Goal: Task Accomplishment & Management: Complete application form

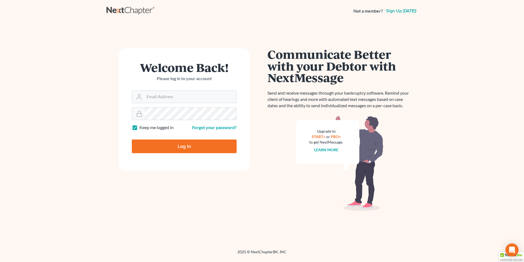
type input "[EMAIL_ADDRESS][PERSON_NAME][DOMAIN_NAME]"
drag, startPoint x: 179, startPoint y: 147, endPoint x: 182, endPoint y: 146, distance: 3.8
click at [179, 147] on input "Log In" at bounding box center [184, 146] width 105 height 14
type input "Thinking..."
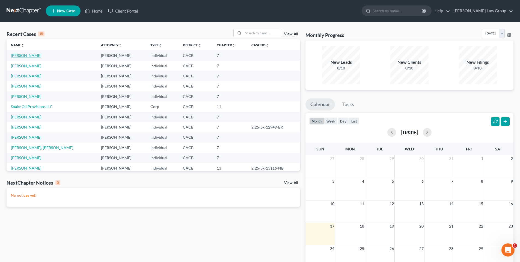
click at [30, 54] on link "Mendoza, Joseph" at bounding box center [26, 55] width 30 height 5
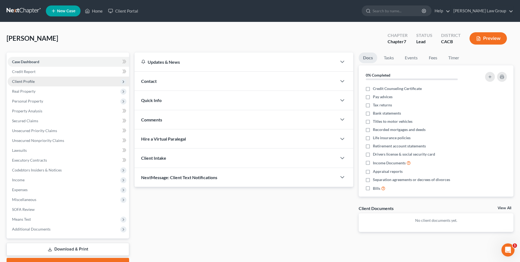
click at [27, 81] on span "Client Profile" at bounding box center [23, 81] width 23 height 5
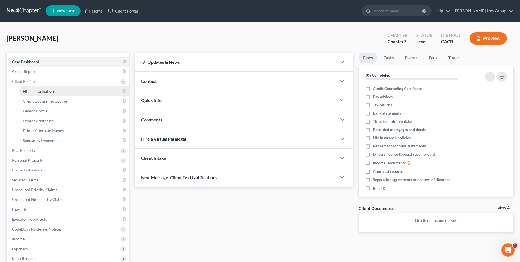
click at [52, 88] on link "Filing Information" at bounding box center [74, 91] width 111 height 10
select select "1"
select select "0"
select select "4"
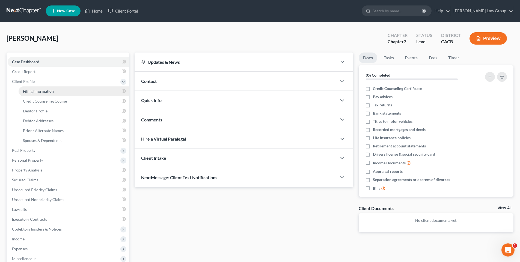
select select "0"
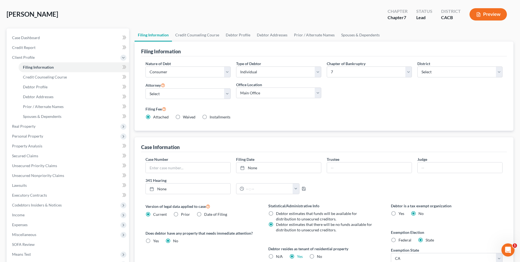
scroll to position [22, 0]
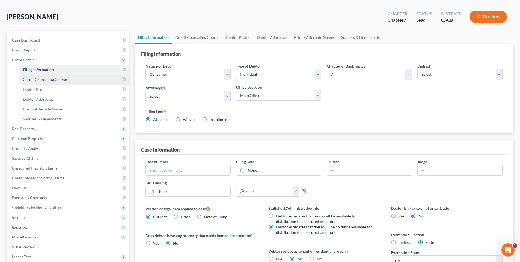
click at [42, 77] on span "Credit Counseling Course" at bounding box center [45, 79] width 44 height 5
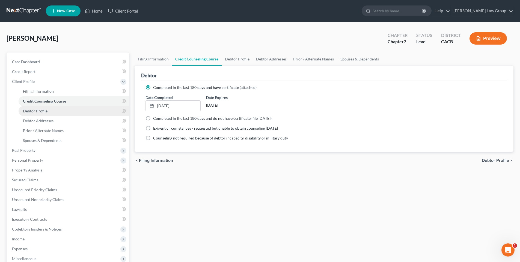
click at [37, 111] on span "Debtor Profile" at bounding box center [35, 110] width 25 height 5
select select "1"
select select "3"
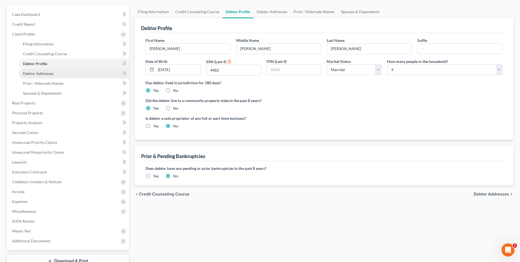
click at [43, 70] on link "Debtor Addresses" at bounding box center [74, 74] width 111 height 10
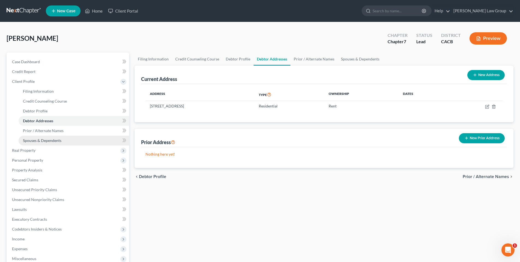
click at [36, 139] on span "Spouses & Dependents" at bounding box center [42, 140] width 39 height 5
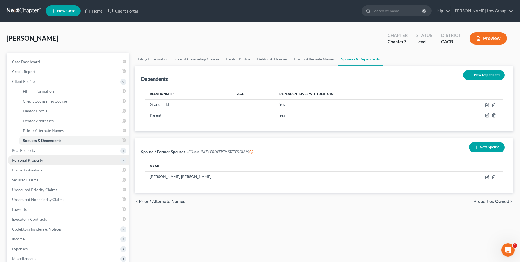
click at [31, 158] on span "Personal Property" at bounding box center [27, 160] width 31 height 5
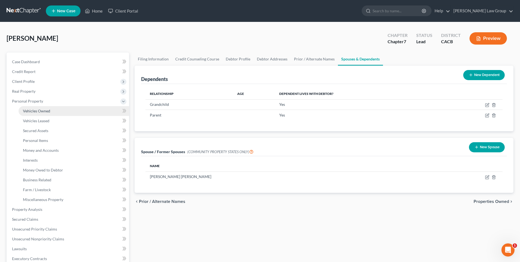
click at [46, 109] on span "Vehicles Owned" at bounding box center [36, 110] width 27 height 5
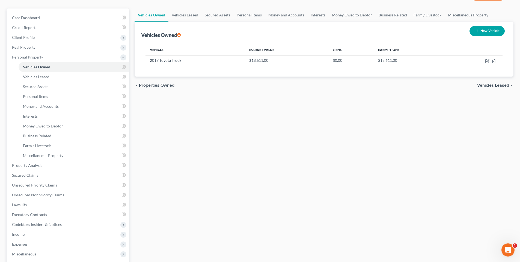
scroll to position [46, 0]
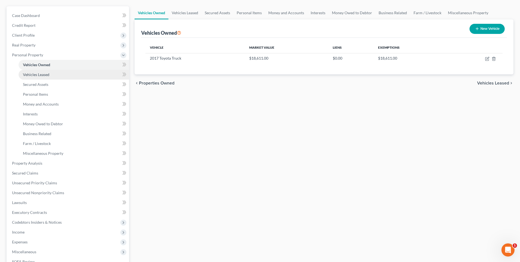
click at [42, 73] on span "Vehicles Leased" at bounding box center [36, 74] width 26 height 5
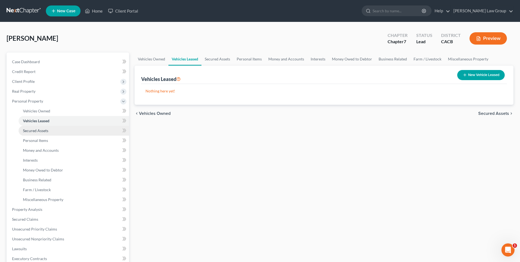
click at [37, 130] on span "Secured Assets" at bounding box center [35, 130] width 25 height 5
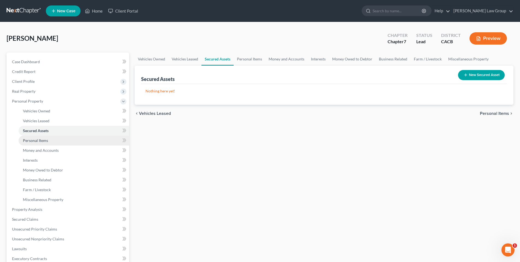
click at [37, 137] on link "Personal Items" at bounding box center [74, 140] width 111 height 10
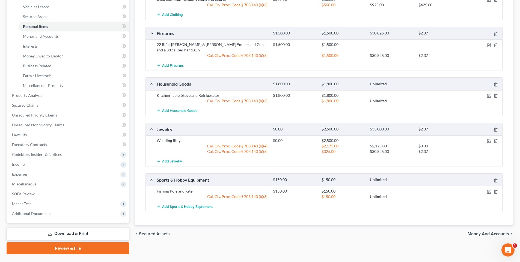
scroll to position [126, 0]
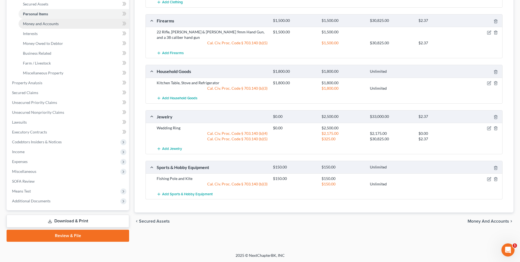
click at [42, 24] on span "Money and Accounts" at bounding box center [41, 23] width 36 height 5
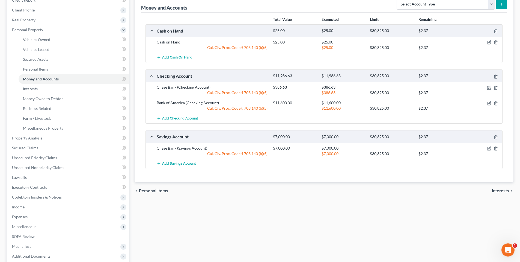
scroll to position [72, 0]
click at [37, 88] on span "Interests" at bounding box center [30, 87] width 15 height 5
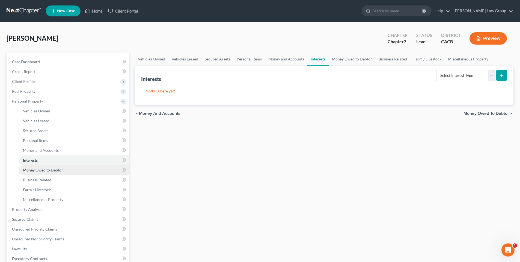
click at [42, 172] on link "Money Owed to Debtor" at bounding box center [74, 170] width 111 height 10
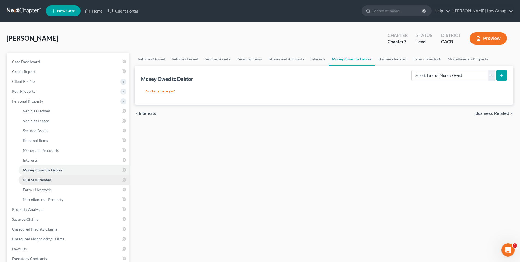
click at [39, 181] on span "Business Related" at bounding box center [37, 179] width 28 height 5
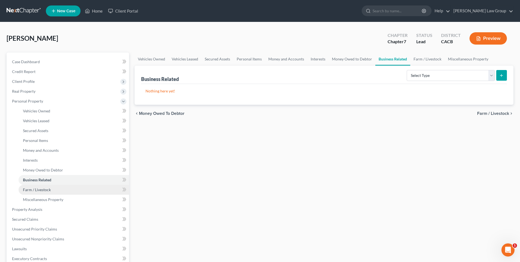
click at [38, 189] on span "Farm / Livestock" at bounding box center [37, 189] width 28 height 5
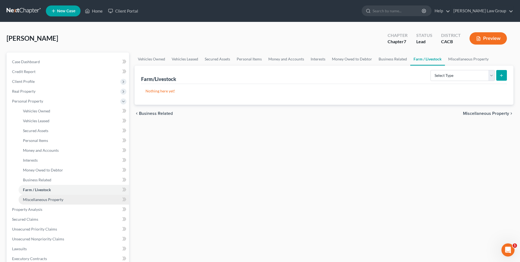
click at [39, 200] on span "Miscellaneous Property" at bounding box center [43, 199] width 40 height 5
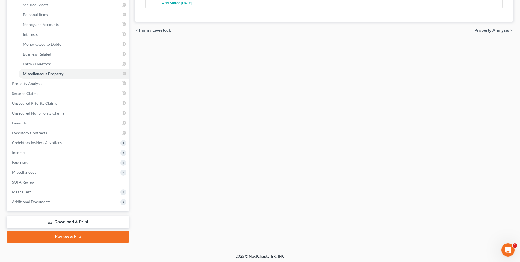
scroll to position [126, 0]
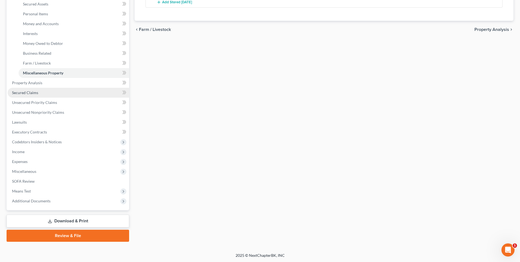
click at [22, 91] on span "Secured Claims" at bounding box center [25, 92] width 26 height 5
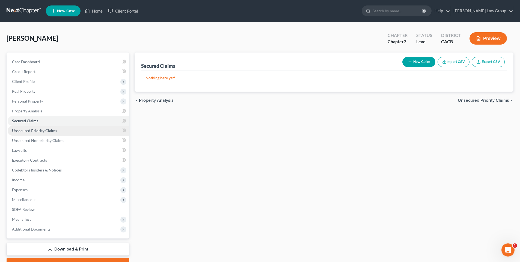
click at [34, 130] on span "Unsecured Priority Claims" at bounding box center [34, 130] width 45 height 5
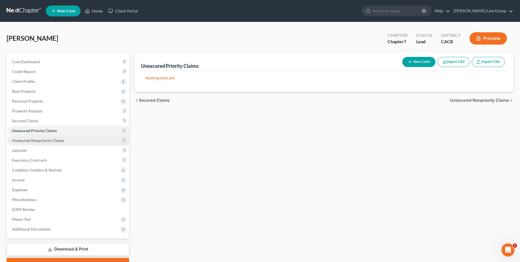
click at [35, 139] on span "Unsecured Nonpriority Claims" at bounding box center [38, 140] width 52 height 5
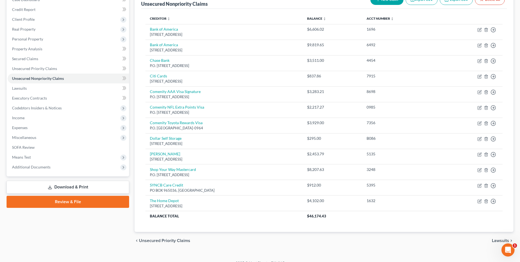
scroll to position [70, 0]
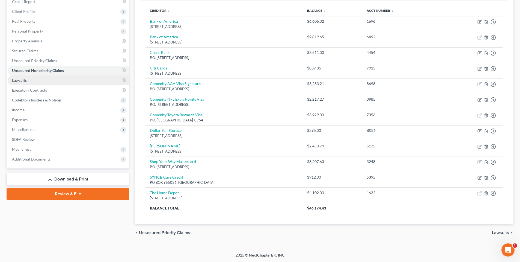
click at [24, 80] on span "Lawsuits" at bounding box center [19, 80] width 15 height 5
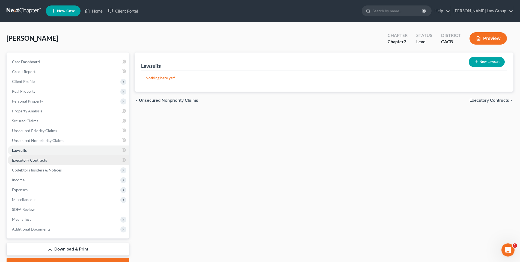
click at [28, 159] on span "Executory Contracts" at bounding box center [29, 160] width 35 height 5
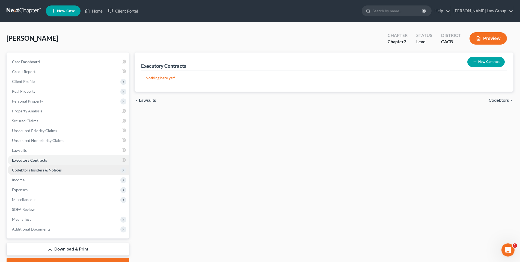
click at [29, 170] on span "Codebtors Insiders & Notices" at bounding box center [37, 169] width 50 height 5
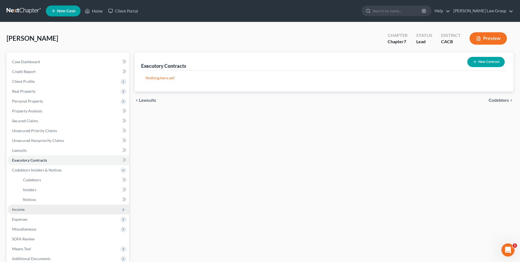
click at [22, 207] on span "Income" at bounding box center [18, 209] width 13 height 5
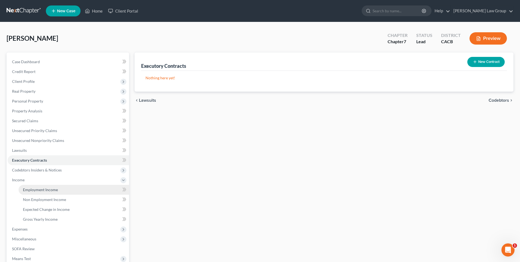
click at [46, 187] on span "Employment Income" at bounding box center [40, 189] width 35 height 5
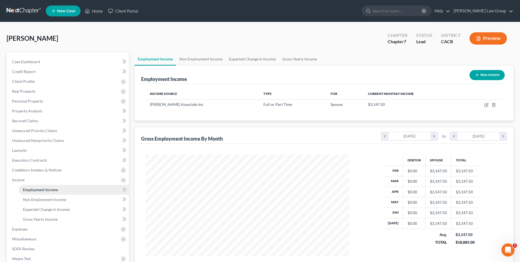
scroll to position [102, 215]
click at [43, 198] on span "Non Employment Income" at bounding box center [44, 199] width 43 height 5
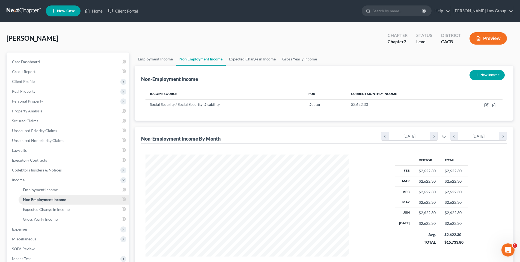
scroll to position [102, 215]
click at [46, 210] on span "Expected Change in Income" at bounding box center [46, 209] width 47 height 5
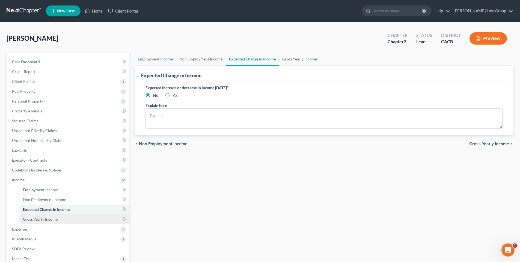
click at [45, 218] on span "Gross Yearly Income" at bounding box center [40, 219] width 35 height 5
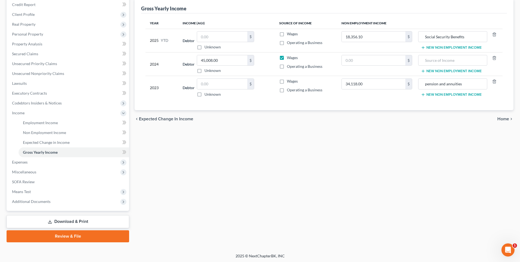
scroll to position [67, 0]
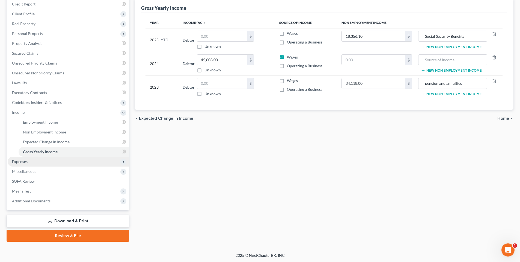
click at [22, 161] on span "Expenses" at bounding box center [20, 161] width 16 height 5
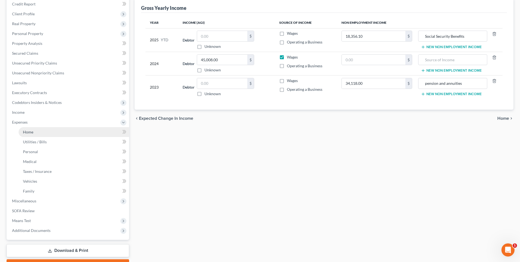
click at [34, 132] on link "Home" at bounding box center [74, 132] width 111 height 10
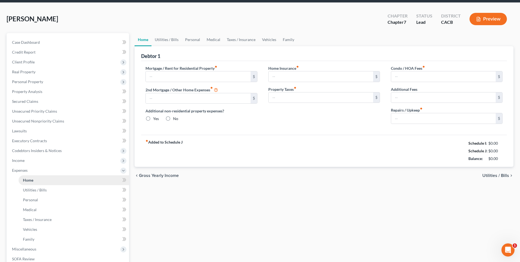
type input "1,750.00"
type input "0.00"
radio input "true"
type input "0.00"
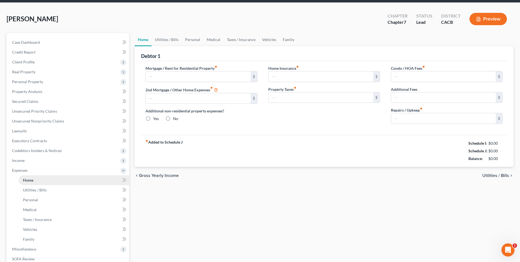
type input "0.00"
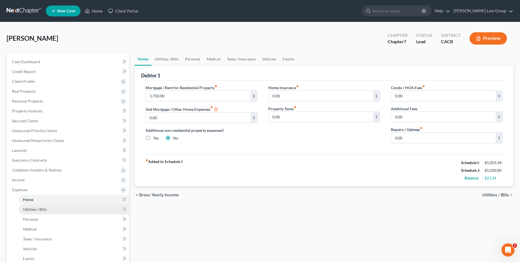
click at [53, 207] on link "Utilities / Bills" at bounding box center [74, 209] width 111 height 10
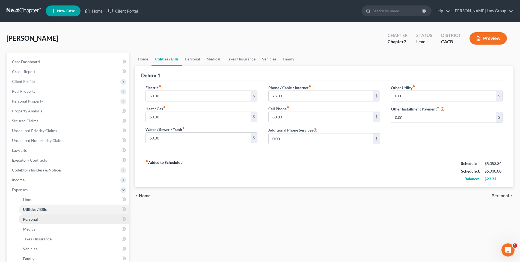
click at [28, 216] on link "Personal" at bounding box center [74, 219] width 111 height 10
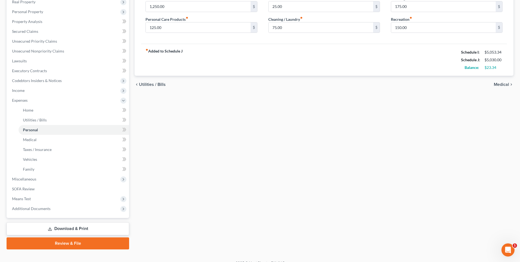
scroll to position [97, 0]
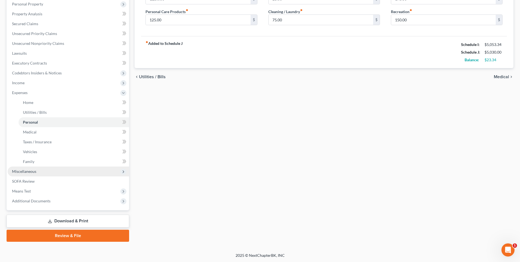
click at [25, 171] on span "Miscellaneous" at bounding box center [24, 171] width 24 height 5
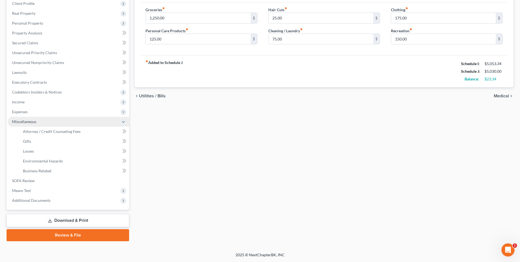
scroll to position [77, 0]
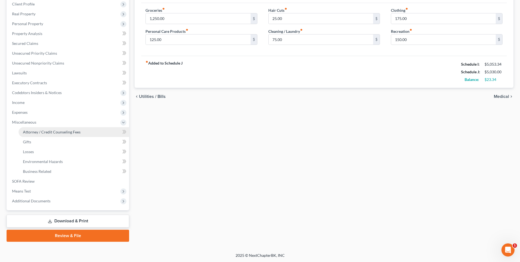
click at [68, 131] on span "Attorney / Credit Counseling Fees" at bounding box center [52, 131] width 58 height 5
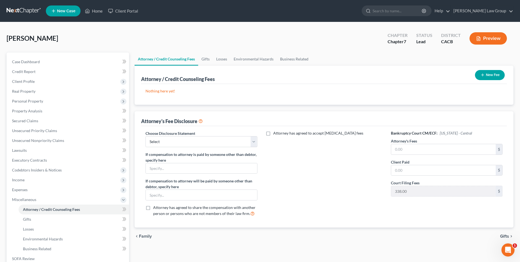
click at [487, 75] on button "New Fee" at bounding box center [490, 75] width 30 height 10
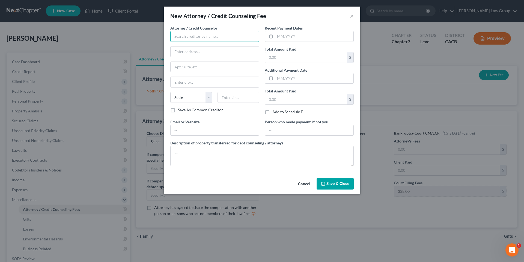
click at [222, 36] on input "text" at bounding box center [214, 36] width 89 height 11
type input "Goldbach Law Group"
click at [208, 53] on input "text" at bounding box center [215, 51] width 89 height 10
type input "111 West Ocean Boulevard, Suit"
type input "Suite 400"
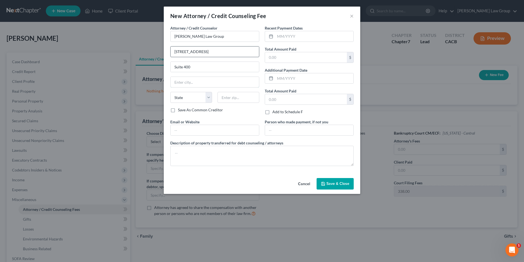
type input "Long Beach"
select select "4"
type input "90802"
type input "[EMAIL_ADDRESS][PERSON_NAME][DOMAIN_NAME]"
type input "111 West Ocean Boulevard"
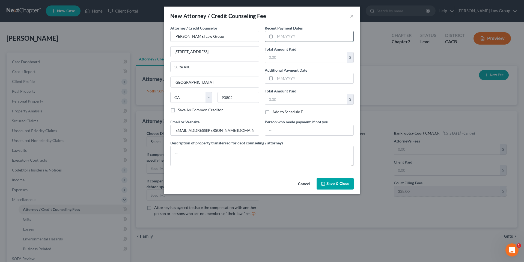
click at [291, 34] on input "text" at bounding box center [314, 36] width 78 height 10
type input "07/2024"
click at [284, 58] on input "text" at bounding box center [306, 57] width 82 height 10
type input "2,000.00"
click at [287, 100] on input "text" at bounding box center [306, 99] width 82 height 10
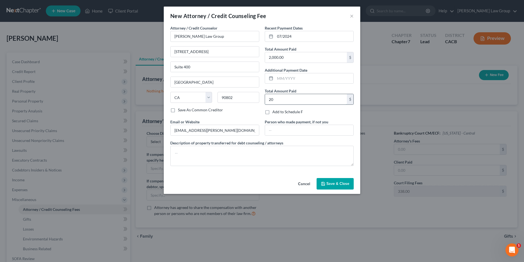
type input "2"
click at [186, 154] on textarea at bounding box center [262, 156] width 184 height 20
type textarea "Venmo"
click at [331, 183] on span "Save & Close" at bounding box center [338, 183] width 23 height 5
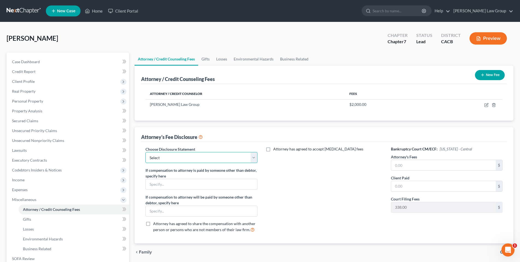
click at [255, 156] on select "Select Attorney Fee" at bounding box center [202, 157] width 112 height 11
select select "0"
click at [146, 152] on select "Select Attorney Fee" at bounding box center [202, 157] width 112 height 11
click at [408, 162] on input "text" at bounding box center [443, 165] width 105 height 10
type input "2,000.00"
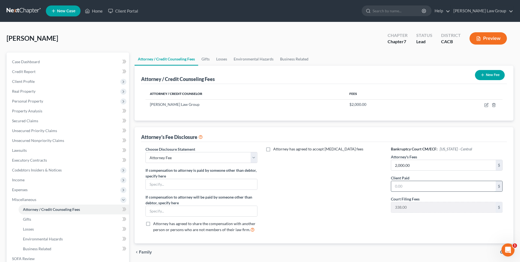
click at [415, 183] on input "text" at bounding box center [443, 186] width 105 height 10
type input "2,000.00"
click at [512, 10] on link "Goldbach Law Group" at bounding box center [482, 11] width 63 height 10
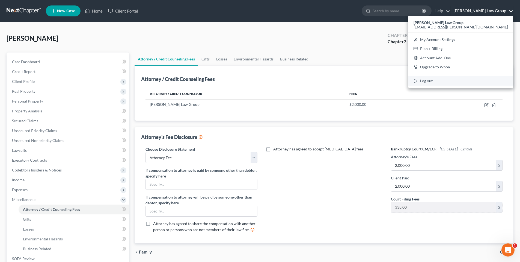
click at [467, 80] on link "Log out" at bounding box center [461, 80] width 105 height 9
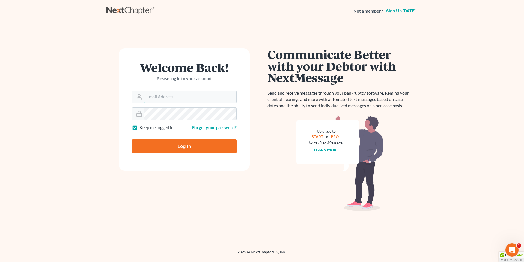
type input "[EMAIL_ADDRESS][PERSON_NAME][DOMAIN_NAME]"
click at [177, 144] on input "Log In" at bounding box center [184, 146] width 105 height 14
type input "Thinking..."
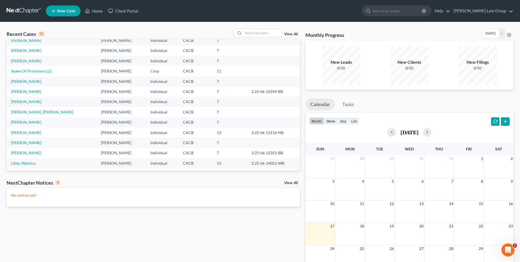
scroll to position [37, 0]
click at [12, 140] on link "Costas, Lilith" at bounding box center [26, 141] width 30 height 5
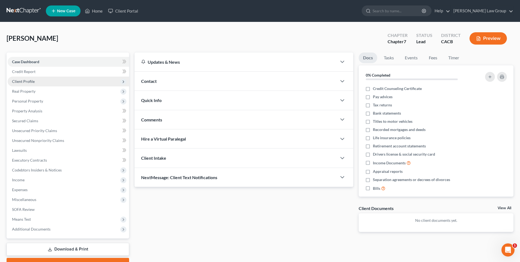
click at [26, 82] on span "Client Profile" at bounding box center [23, 81] width 23 height 5
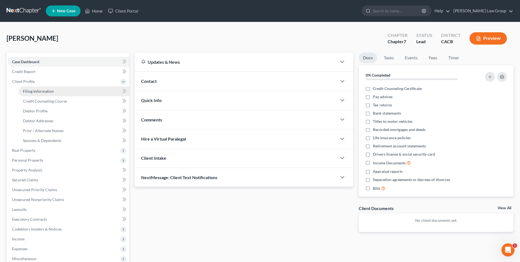
click at [32, 90] on span "Filing Information" at bounding box center [38, 91] width 31 height 5
select select "1"
select select "0"
select select "4"
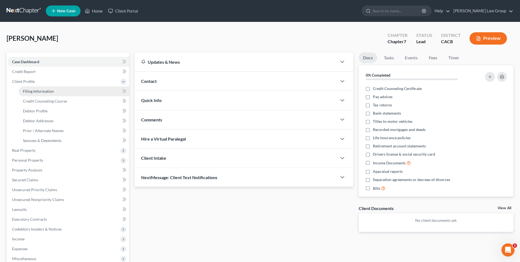
select select "0"
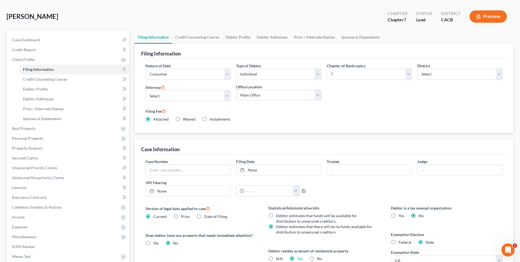
scroll to position [6, 0]
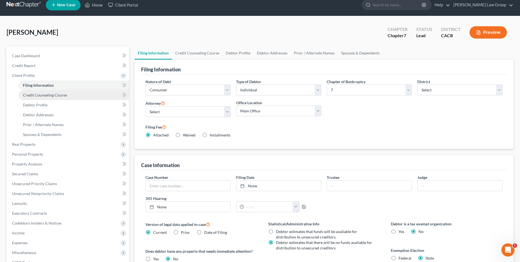
click at [26, 95] on span "Credit Counseling Course" at bounding box center [45, 95] width 44 height 5
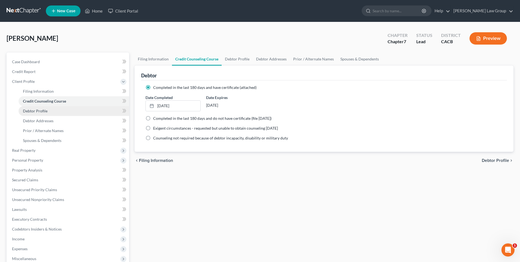
click at [42, 109] on span "Debtor Profile" at bounding box center [35, 110] width 25 height 5
select select "0"
select select "2"
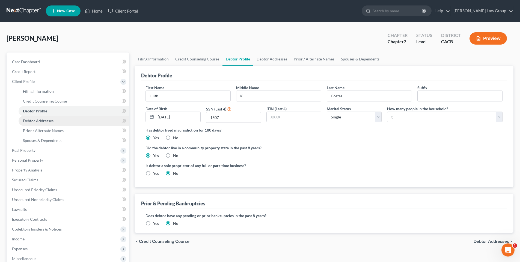
click at [46, 122] on span "Debtor Addresses" at bounding box center [38, 120] width 31 height 5
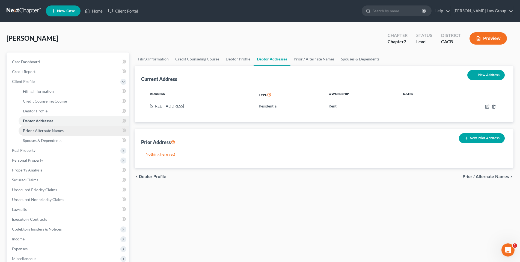
click at [44, 128] on span "Prior / Alternate Names" at bounding box center [43, 130] width 41 height 5
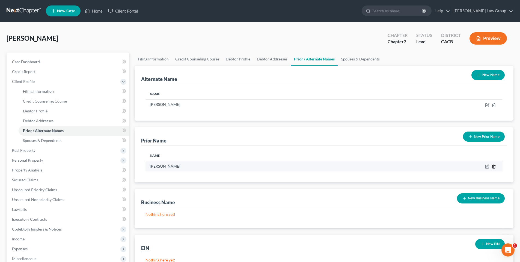
click at [494, 165] on icon "button" at bounding box center [494, 166] width 4 height 4
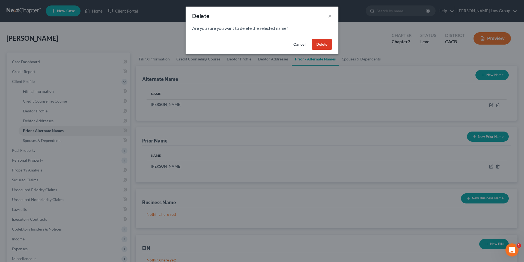
click at [326, 43] on button "Delete" at bounding box center [322, 44] width 20 height 11
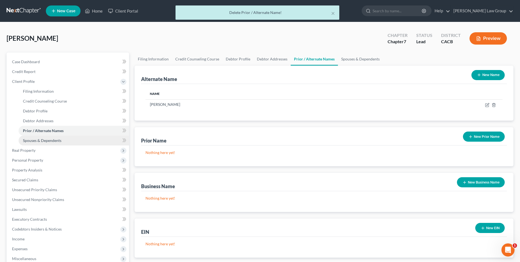
click at [40, 140] on span "Spouses & Dependents" at bounding box center [42, 140] width 39 height 5
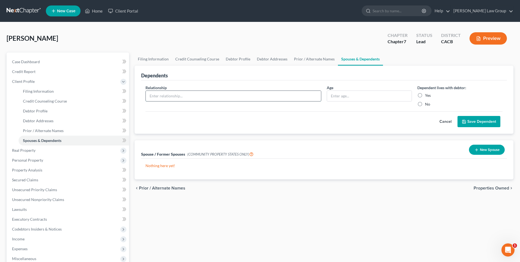
click at [298, 93] on input "text" at bounding box center [233, 96] width 175 height 10
click at [450, 71] on div "Dependents" at bounding box center [324, 73] width 366 height 15
click at [27, 148] on span "Real Property" at bounding box center [23, 150] width 23 height 5
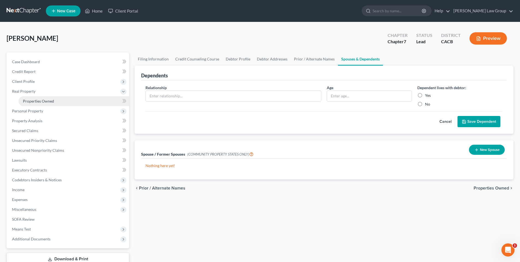
click at [43, 101] on span "Properties Owned" at bounding box center [38, 101] width 31 height 5
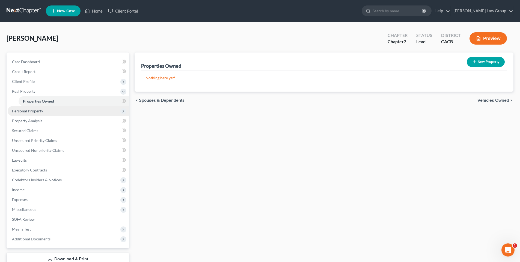
click at [39, 109] on span "Personal Property" at bounding box center [27, 110] width 31 height 5
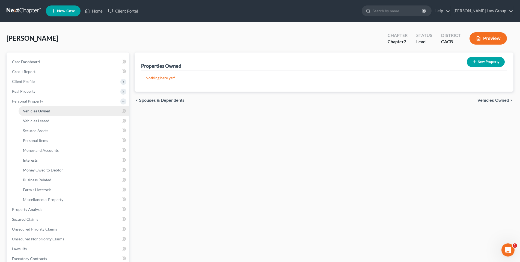
click at [45, 111] on span "Vehicles Owned" at bounding box center [36, 110] width 27 height 5
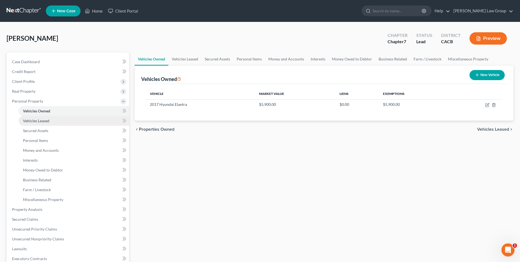
click at [40, 118] on span "Vehicles Leased" at bounding box center [36, 120] width 26 height 5
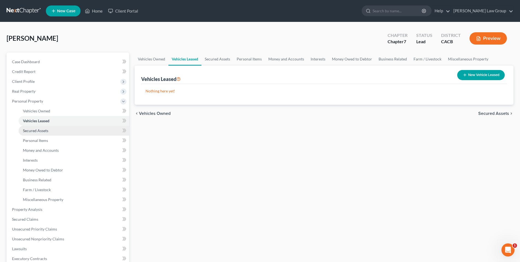
click at [40, 128] on span "Secured Assets" at bounding box center [35, 130] width 25 height 5
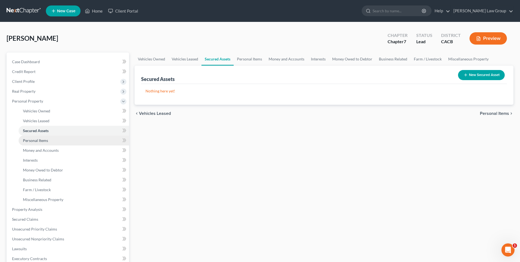
click at [39, 140] on span "Personal Items" at bounding box center [35, 140] width 25 height 5
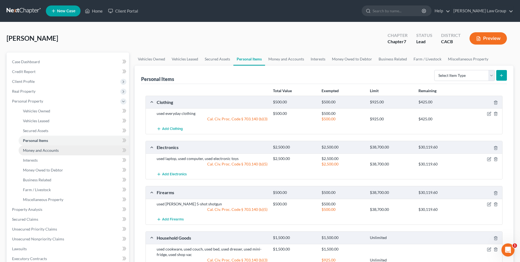
click at [40, 148] on span "Money and Accounts" at bounding box center [41, 150] width 36 height 5
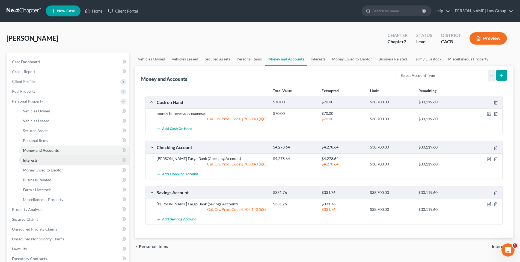
click at [34, 159] on span "Interests" at bounding box center [30, 160] width 15 height 5
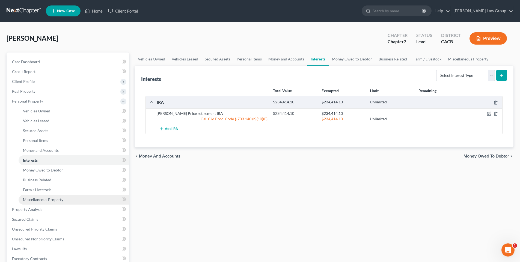
click at [41, 199] on span "Miscellaneous Property" at bounding box center [43, 199] width 40 height 5
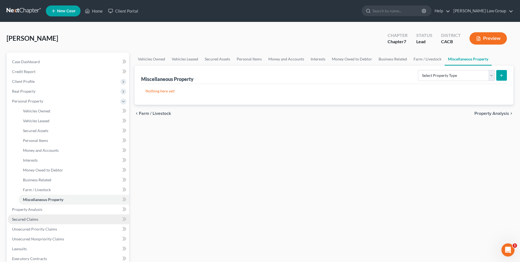
click at [28, 217] on span "Secured Claims" at bounding box center [25, 219] width 26 height 5
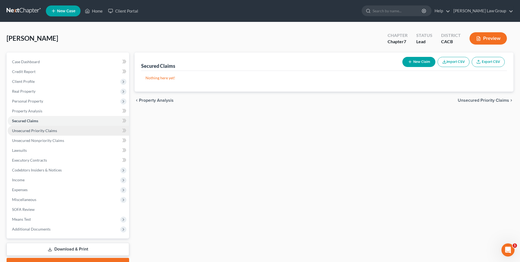
click at [33, 131] on span "Unsecured Priority Claims" at bounding box center [34, 130] width 45 height 5
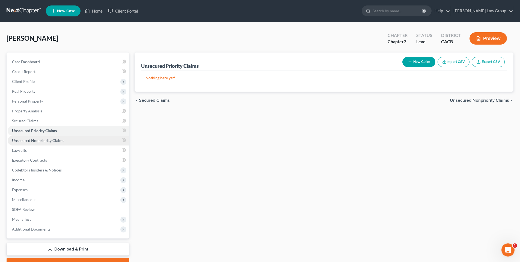
click at [33, 140] on span "Unsecured Nonpriority Claims" at bounding box center [38, 140] width 52 height 5
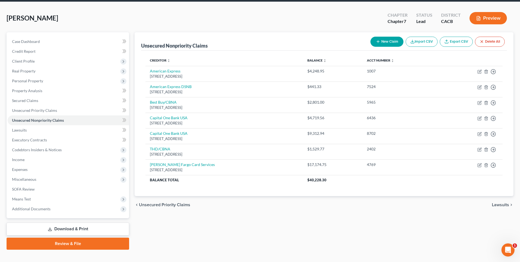
scroll to position [28, 0]
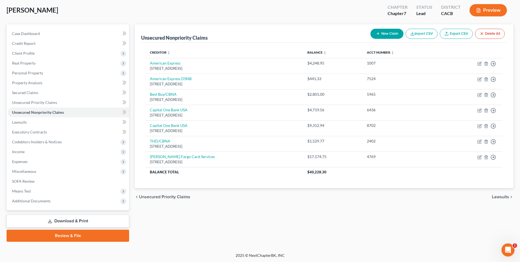
drag, startPoint x: 524, startPoint y: 99, endPoint x: 514, endPoint y: 127, distance: 29.9
click at [516, 126] on html "Home New Case Client Portal Goldbach Law Group marc.goldbach@goldbachlaw.com My…" at bounding box center [260, 117] width 520 height 290
click at [14, 123] on span "Lawsuits" at bounding box center [19, 122] width 15 height 5
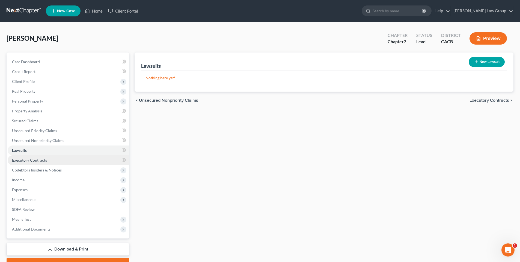
click at [20, 159] on span "Executory Contracts" at bounding box center [29, 160] width 35 height 5
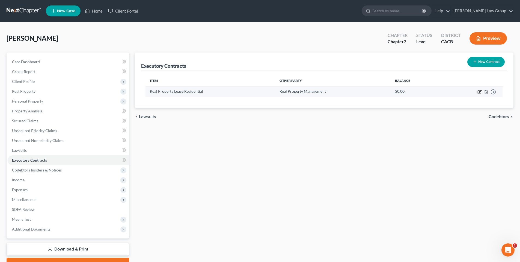
click at [480, 91] on icon "button" at bounding box center [480, 91] width 2 height 2
select select "3"
select select "4"
select select "0"
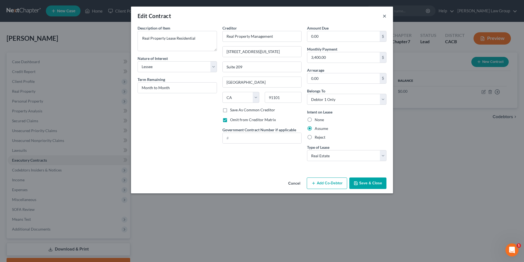
click at [384, 17] on button "×" at bounding box center [385, 16] width 4 height 7
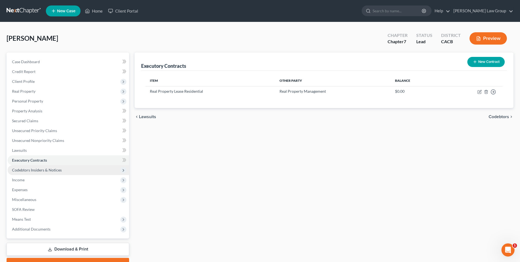
click at [38, 169] on span "Codebtors Insiders & Notices" at bounding box center [37, 169] width 50 height 5
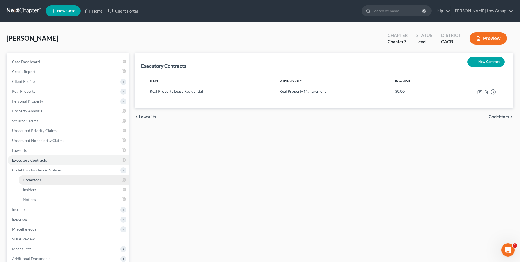
click at [34, 177] on span "Codebtors" at bounding box center [32, 179] width 18 height 5
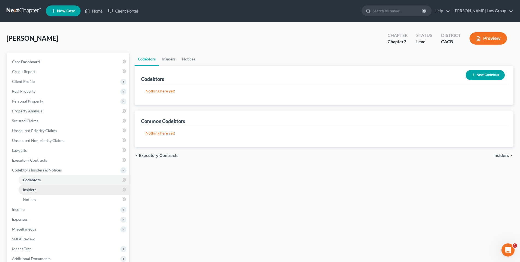
click at [33, 189] on span "Insiders" at bounding box center [29, 189] width 13 height 5
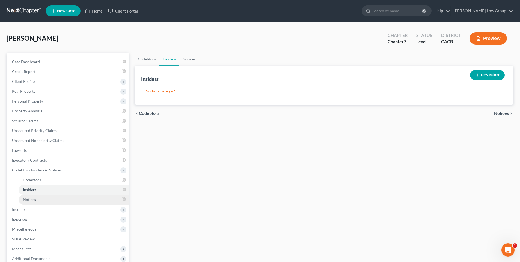
click at [31, 199] on span "Notices" at bounding box center [29, 199] width 13 height 5
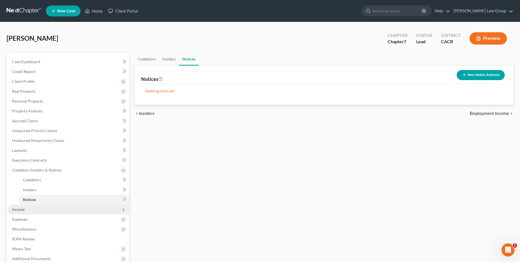
click at [23, 206] on span "Income" at bounding box center [69, 209] width 122 height 10
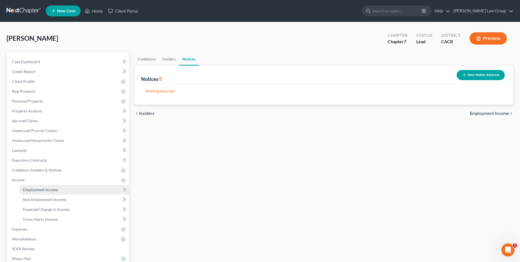
click at [49, 188] on span "Employment Income" at bounding box center [40, 189] width 35 height 5
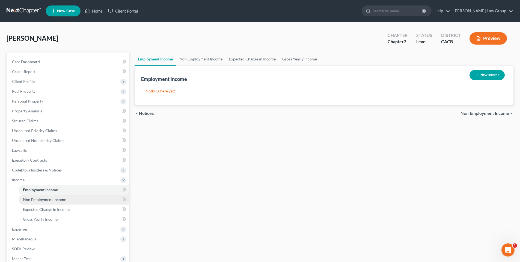
click at [64, 197] on span "Non Employment Income" at bounding box center [44, 199] width 43 height 5
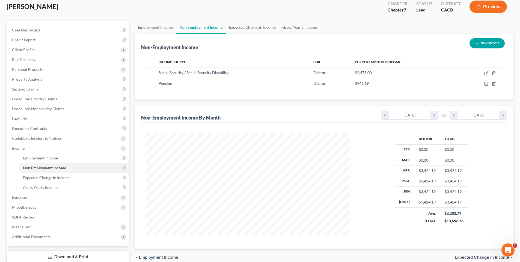
scroll to position [32, 0]
click at [70, 177] on link "Expected Change in Income" at bounding box center [74, 177] width 111 height 10
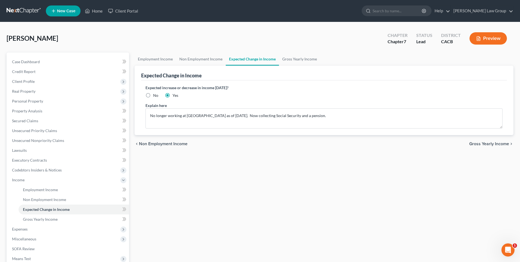
click at [153, 96] on label "No" at bounding box center [155, 95] width 5 height 5
click at [155, 96] on input "No" at bounding box center [157, 95] width 4 height 4
radio input "true"
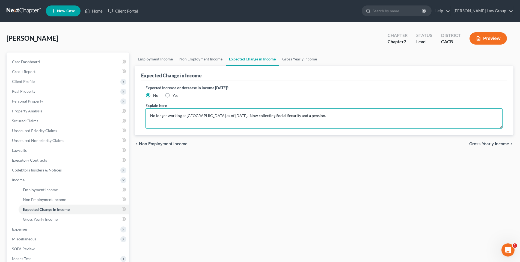
drag, startPoint x: 331, startPoint y: 116, endPoint x: 212, endPoint y: 108, distance: 118.5
click at [212, 108] on textarea "No longer working at Forest Lawn Mortuary as of 2/1/2025. Now collecting Social…" at bounding box center [324, 118] width 357 height 20
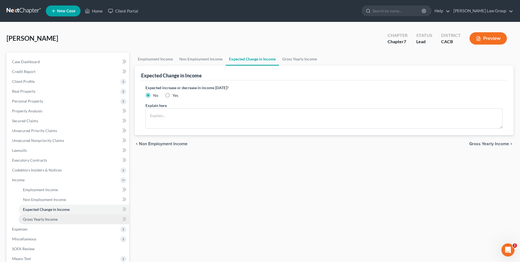
click at [50, 220] on span "Gross Yearly Income" at bounding box center [40, 219] width 35 height 5
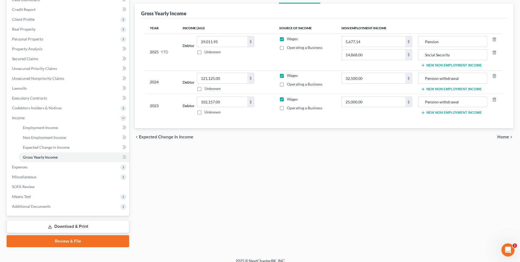
scroll to position [67, 0]
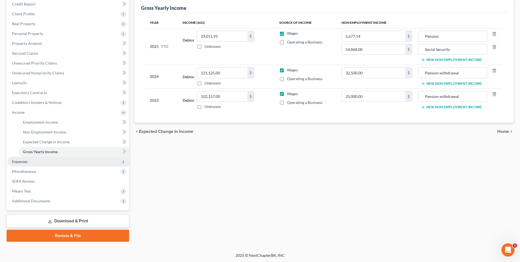
click at [18, 161] on span "Expenses" at bounding box center [20, 161] width 16 height 5
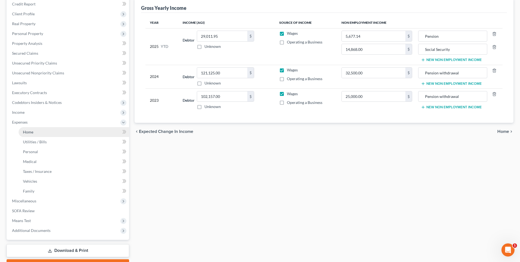
click at [37, 131] on link "Home" at bounding box center [74, 132] width 111 height 10
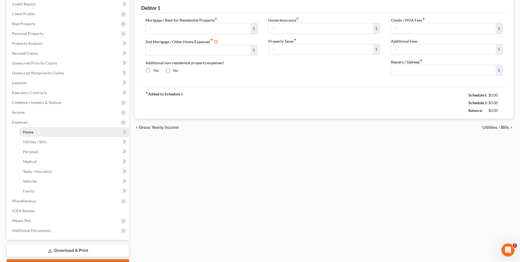
scroll to position [24, 0]
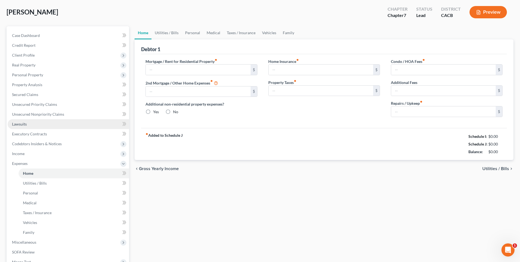
type input "3,400.00"
type input "0.00"
radio input "true"
type input "31.76"
type input "0.00"
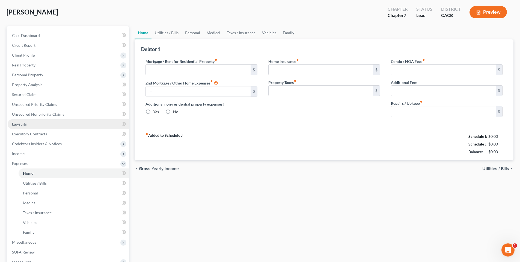
type input "0.00"
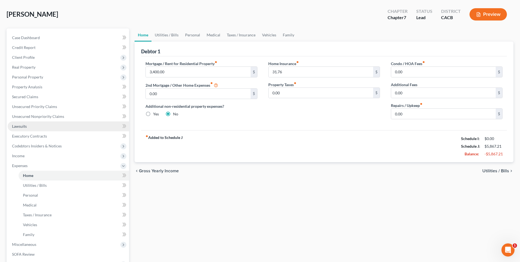
scroll to position [0, 0]
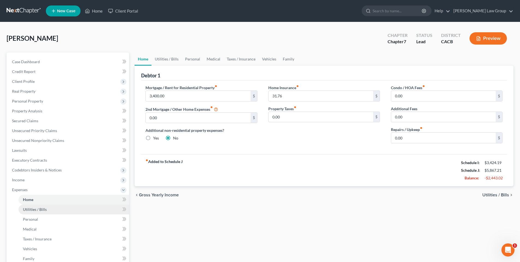
click at [31, 211] on span "Utilities / Bills" at bounding box center [35, 209] width 24 height 5
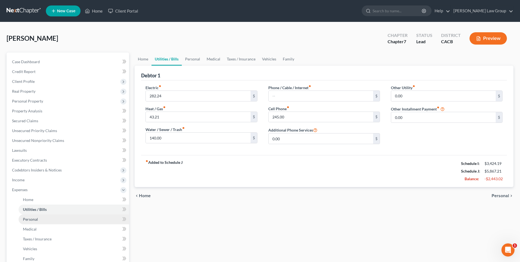
click at [40, 217] on link "Personal" at bounding box center [74, 219] width 111 height 10
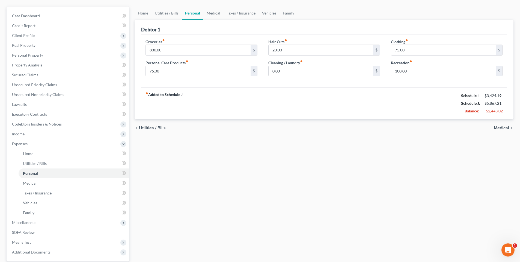
scroll to position [47, 0]
click at [33, 184] on span "Medical" at bounding box center [30, 182] width 14 height 5
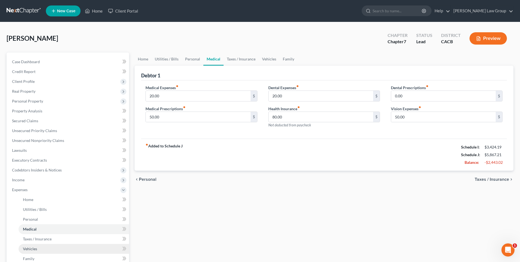
click at [35, 247] on span "Vehicles" at bounding box center [30, 248] width 14 height 5
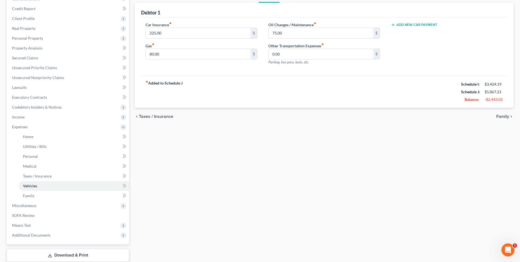
scroll to position [64, 0]
click at [27, 194] on span "Family" at bounding box center [28, 194] width 11 height 5
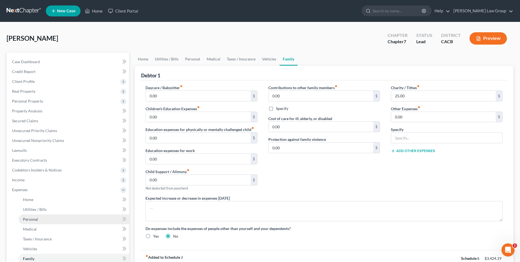
click at [32, 217] on span "Personal" at bounding box center [30, 219] width 15 height 5
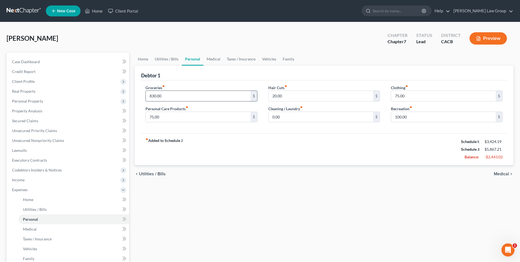
click at [152, 97] on input "830.00" at bounding box center [198, 96] width 105 height 10
type input "430.00"
click at [408, 115] on input "100.00" at bounding box center [443, 117] width 105 height 10
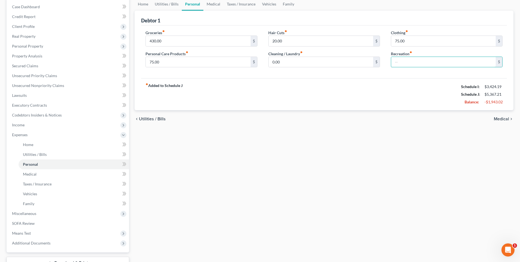
scroll to position [55, 0]
click at [42, 153] on span "Utilities / Bills" at bounding box center [35, 154] width 24 height 5
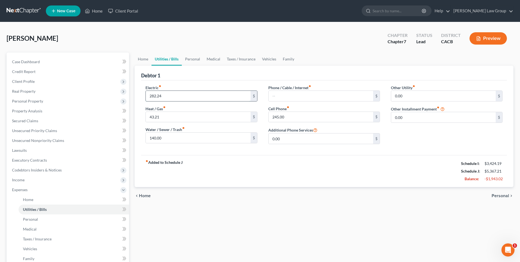
drag, startPoint x: 152, startPoint y: 95, endPoint x: 162, endPoint y: 93, distance: 10.7
click at [152, 95] on input "282.24" at bounding box center [198, 96] width 105 height 10
click at [177, 94] on input "282.24" at bounding box center [198, 96] width 105 height 10
type input "82.24"
click at [162, 137] on input "140.00" at bounding box center [198, 137] width 105 height 10
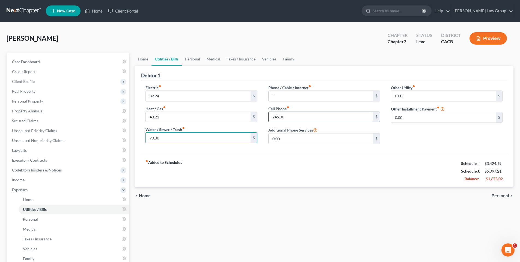
type input "70.00"
click at [292, 118] on input "245.00" at bounding box center [321, 117] width 105 height 10
type input "45.00"
click at [37, 219] on span "Personal" at bounding box center [30, 219] width 15 height 5
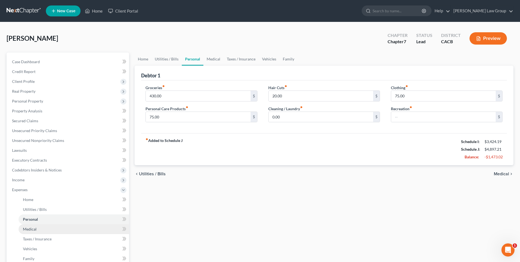
click at [32, 231] on link "Medical" at bounding box center [74, 229] width 111 height 10
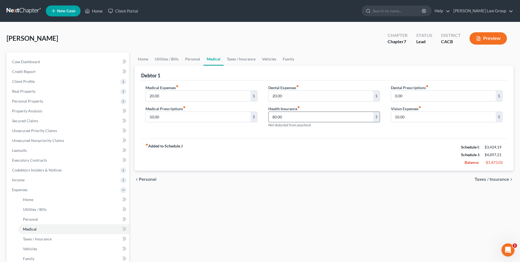
click at [288, 117] on input "80.00" at bounding box center [321, 117] width 105 height 10
click at [43, 238] on span "Taxes / Insurance" at bounding box center [37, 238] width 29 height 5
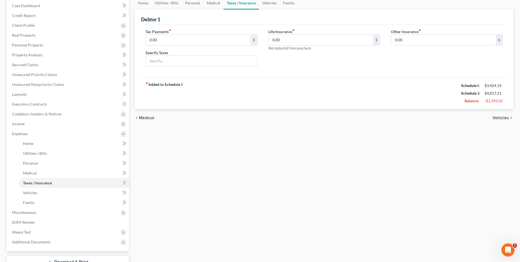
scroll to position [61, 0]
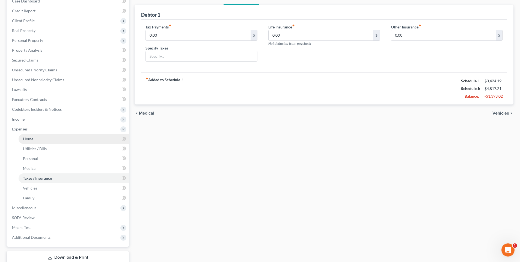
click at [30, 140] on span "Home" at bounding box center [28, 138] width 10 height 5
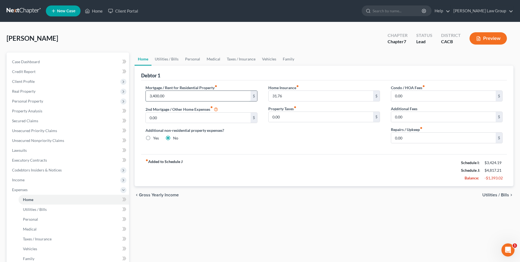
drag, startPoint x: 152, startPoint y: 99, endPoint x: 156, endPoint y: 97, distance: 4.1
click at [152, 99] on input "3,400.00" at bounding box center [198, 96] width 105 height 10
type input "2,400.00"
click at [36, 247] on span "Vehicles" at bounding box center [30, 248] width 14 height 5
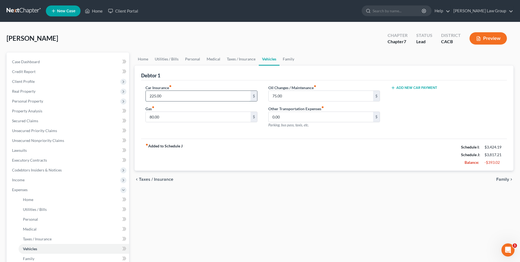
click at [153, 93] on input "225.00" at bounding box center [198, 96] width 105 height 10
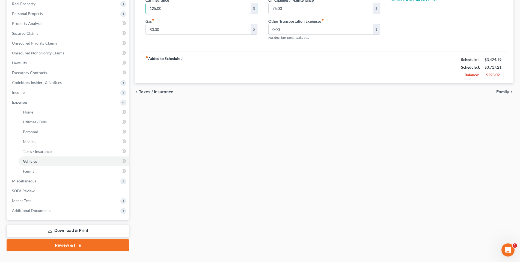
scroll to position [97, 0]
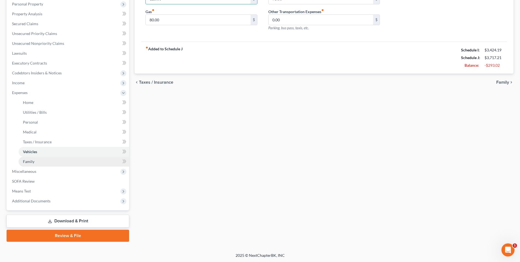
type input "125.00"
click at [32, 159] on span "Family" at bounding box center [28, 161] width 11 height 5
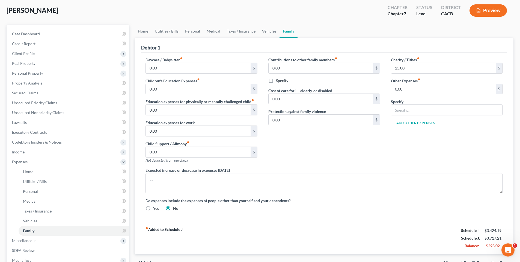
scroll to position [29, 0]
click at [417, 65] on input "25.00" at bounding box center [443, 67] width 105 height 10
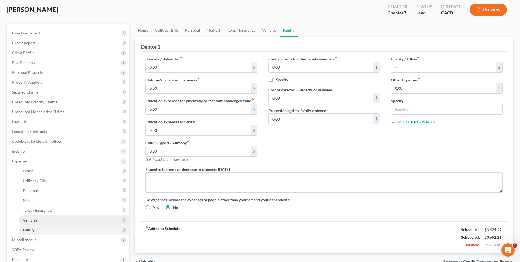
click at [41, 220] on link "Vehicles" at bounding box center [74, 220] width 111 height 10
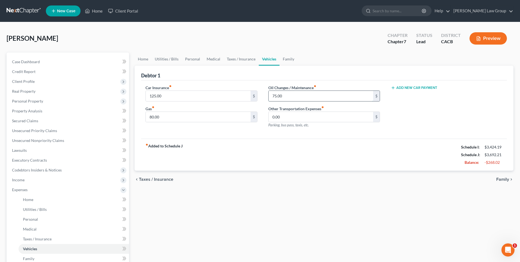
click at [283, 95] on input "75.00" at bounding box center [321, 96] width 105 height 10
type input "25.00"
click at [167, 119] on input "80.00" at bounding box center [198, 117] width 105 height 10
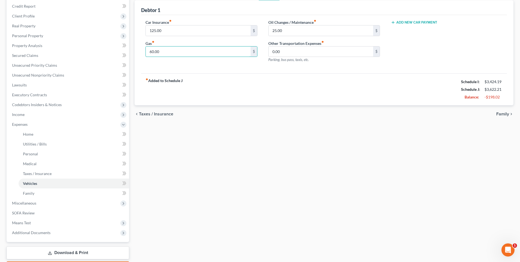
scroll to position [66, 0]
type input "60.00"
click at [29, 165] on link "Medical" at bounding box center [74, 163] width 111 height 10
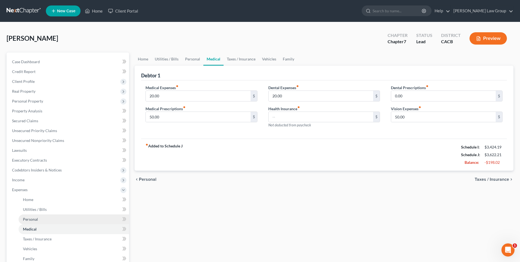
click at [40, 219] on link "Personal" at bounding box center [74, 219] width 111 height 10
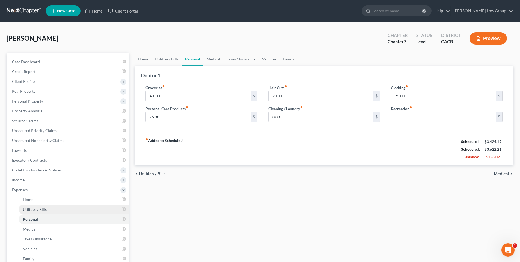
click at [34, 210] on span "Utilities / Bills" at bounding box center [35, 209] width 24 height 5
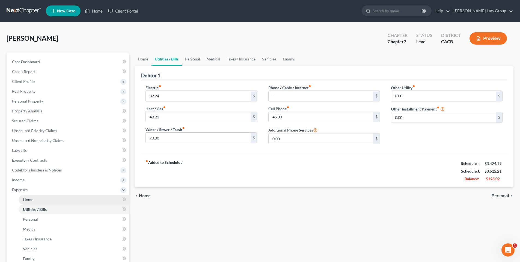
click at [33, 200] on span "Home" at bounding box center [28, 199] width 10 height 5
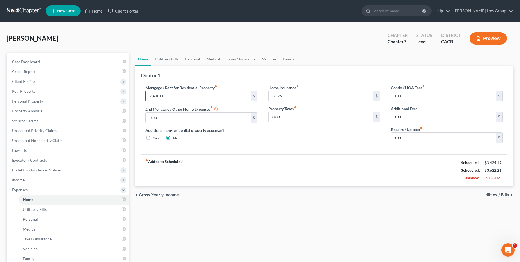
click at [155, 96] on input "2,400.00" at bounding box center [198, 96] width 105 height 10
type input "2"
type input "2,200.00"
click at [42, 158] on span "Executory Contracts" at bounding box center [29, 160] width 35 height 5
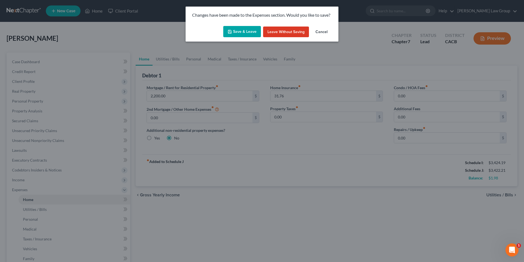
click at [241, 27] on button "Save & Leave" at bounding box center [242, 31] width 38 height 11
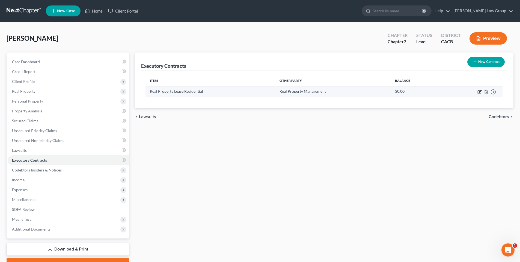
click at [480, 91] on icon "button" at bounding box center [480, 91] width 2 height 2
select select "3"
select select "4"
select select "0"
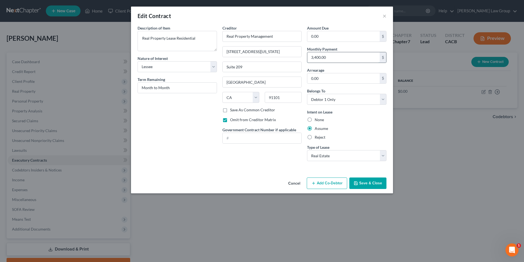
click at [329, 59] on input "3,400.00" at bounding box center [344, 57] width 72 height 10
type input "2,200.00"
click at [373, 181] on button "Save & Close" at bounding box center [368, 182] width 37 height 11
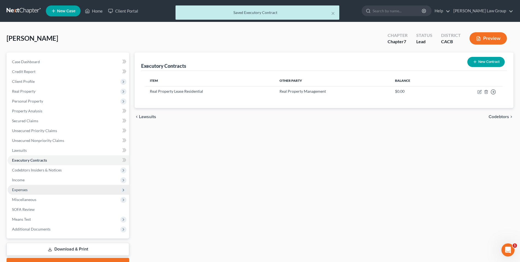
click at [18, 190] on span "Expenses" at bounding box center [20, 189] width 16 height 5
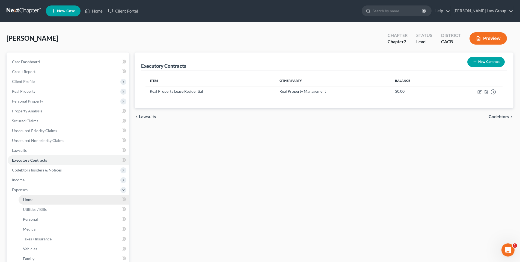
click at [31, 198] on span "Home" at bounding box center [28, 199] width 10 height 5
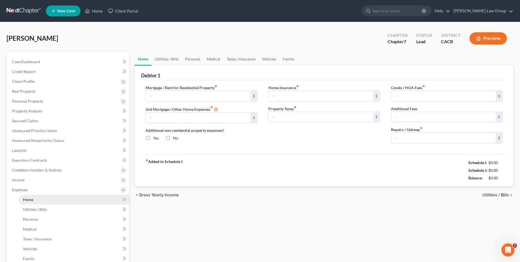
type input "2,200.00"
type input "0.00"
radio input "true"
type input "31.76"
type input "0.00"
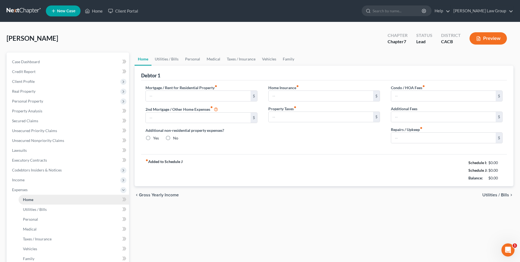
type input "0.00"
click at [25, 102] on span "Personal Property" at bounding box center [27, 101] width 31 height 5
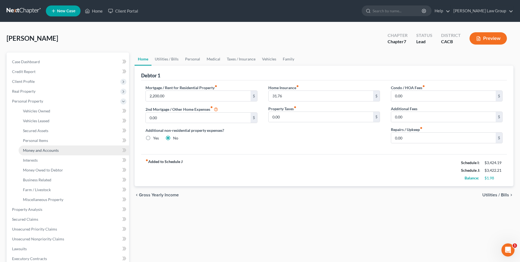
click at [34, 148] on span "Money and Accounts" at bounding box center [41, 150] width 36 height 5
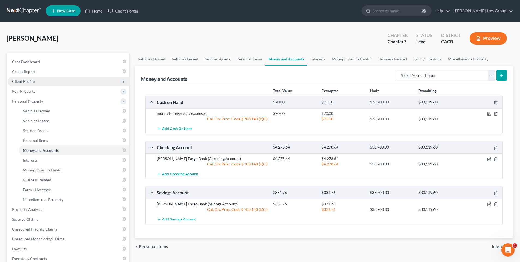
click at [29, 80] on span "Client Profile" at bounding box center [23, 81] width 23 height 5
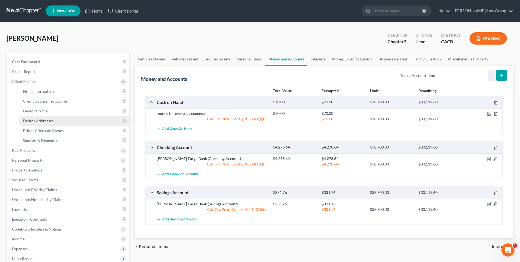
click at [41, 122] on span "Debtor Addresses" at bounding box center [38, 120] width 31 height 5
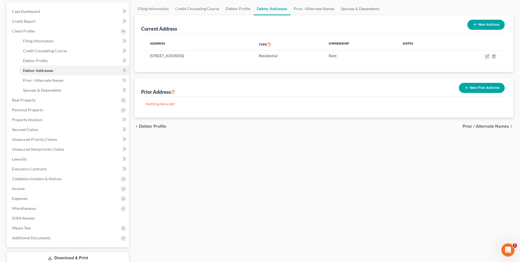
scroll to position [87, 0]
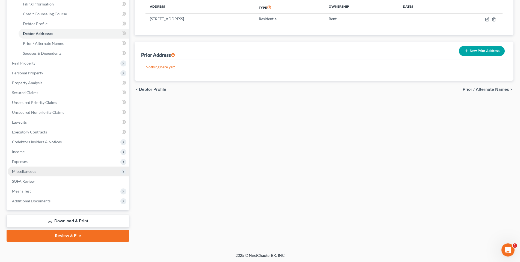
click at [24, 170] on span "Miscellaneous" at bounding box center [24, 171] width 24 height 5
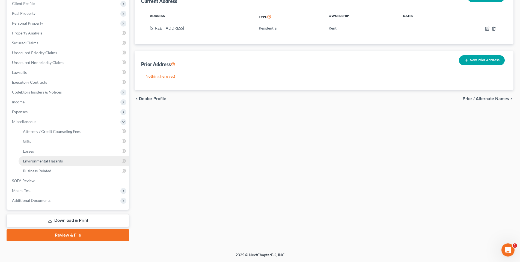
scroll to position [77, 0]
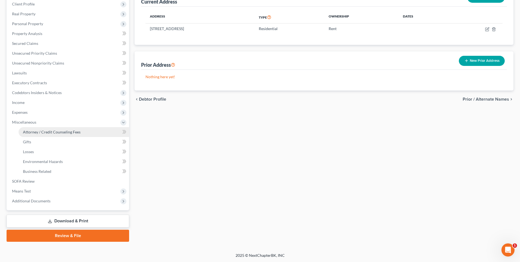
click at [40, 131] on span "Attorney / Credit Counseling Fees" at bounding box center [52, 131] width 58 height 5
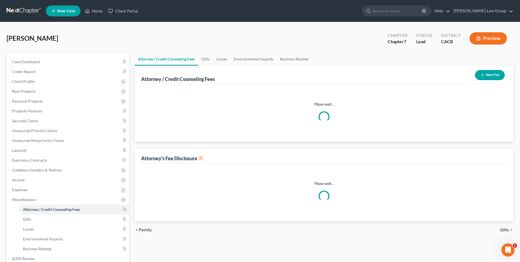
select select "0"
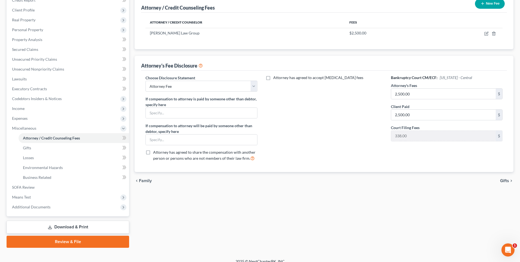
scroll to position [77, 0]
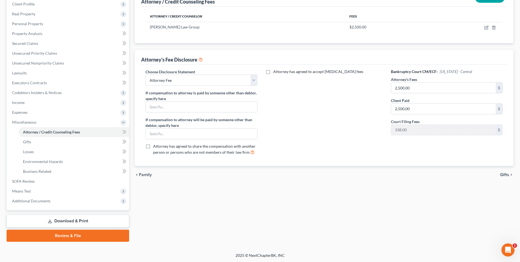
click at [70, 220] on link "Download & Print" at bounding box center [68, 220] width 123 height 13
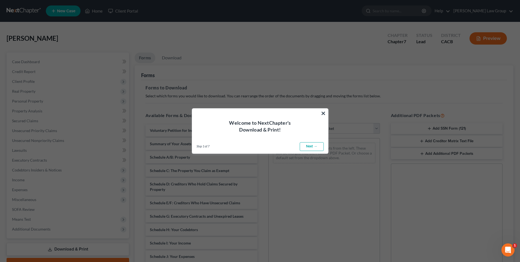
click at [312, 146] on link "Next →" at bounding box center [312, 146] width 24 height 9
select select "0"
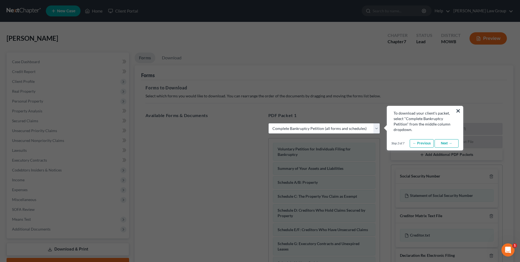
click at [319, 130] on select "Choose Default Petition PDF Packet Complete Bankruptcy Petition (all forms and …" at bounding box center [325, 128] width 112 height 11
click at [269, 123] on select "Choose Default Petition PDF Packet Complete Bankruptcy Petition (all forms and …" at bounding box center [325, 128] width 112 height 11
click at [453, 145] on link "Next →" at bounding box center [447, 143] width 24 height 9
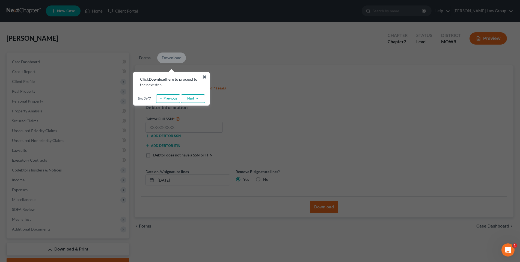
click at [192, 98] on link "Next →" at bounding box center [193, 98] width 24 height 9
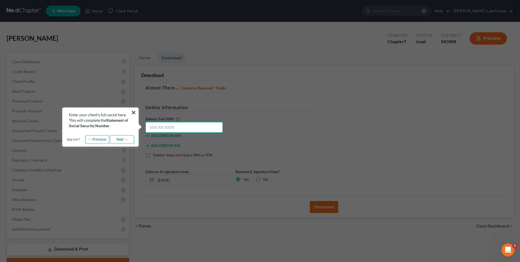
click at [168, 128] on input "text" at bounding box center [184, 127] width 77 height 11
type input "483-84-1307"
click at [124, 137] on link "Next →" at bounding box center [122, 139] width 24 height 9
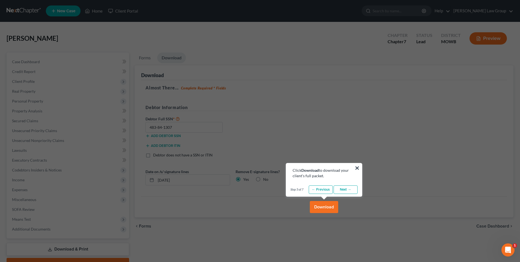
click at [350, 189] on link "Next →" at bounding box center [346, 189] width 24 height 9
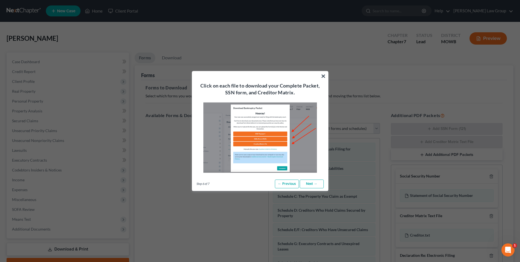
click at [315, 184] on link "Next →" at bounding box center [312, 183] width 24 height 9
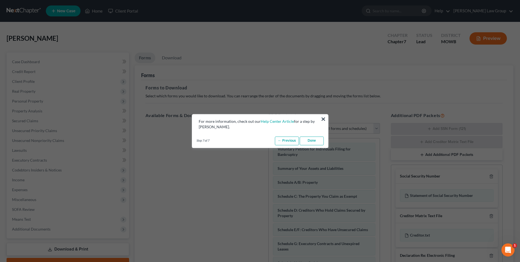
click at [313, 142] on link "Done" at bounding box center [312, 140] width 24 height 9
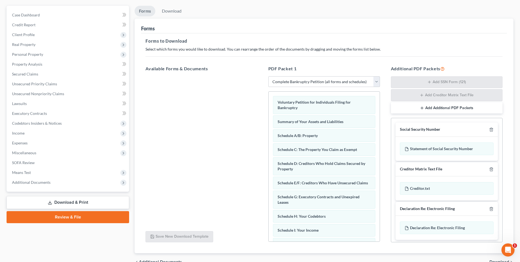
scroll to position [76, 0]
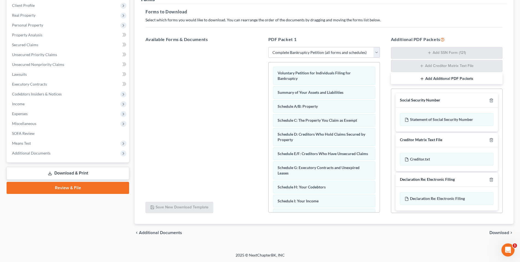
click at [495, 231] on span "Download" at bounding box center [500, 232] width 20 height 4
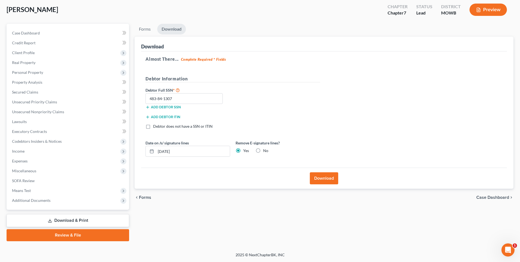
scroll to position [28, 0]
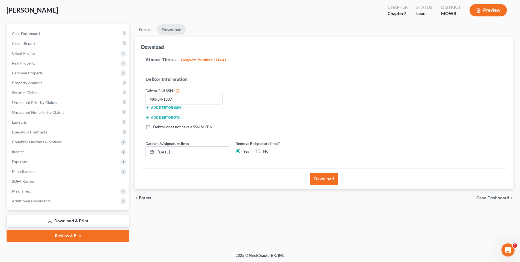
click at [329, 178] on button "Download" at bounding box center [324, 179] width 28 height 12
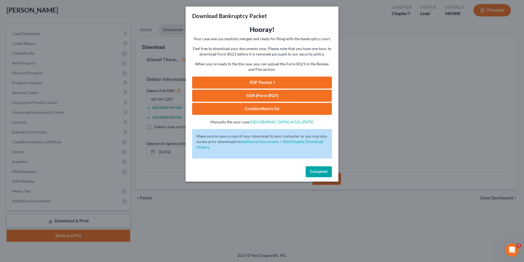
click at [268, 80] on link "PDF Packet 1" at bounding box center [262, 82] width 140 height 12
click at [256, 109] on link "CreditorMatrix.txt" at bounding box center [262, 109] width 140 height 12
click at [323, 171] on span "Complete!" at bounding box center [318, 171] width 17 height 5
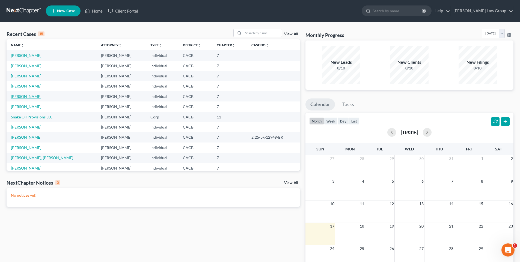
click at [23, 95] on link "Booher, Joseph" at bounding box center [26, 96] width 30 height 5
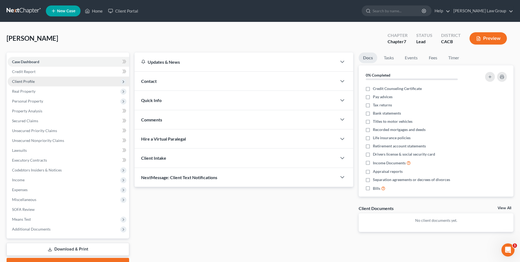
click at [30, 81] on span "Client Profile" at bounding box center [23, 81] width 23 height 5
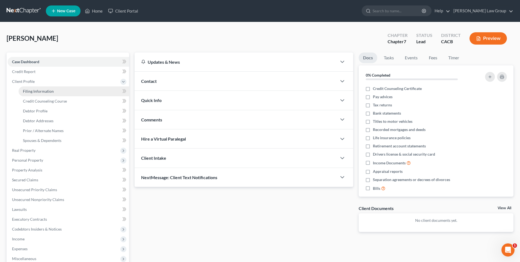
click at [47, 93] on span "Filing Information" at bounding box center [38, 91] width 31 height 5
select select "1"
select select "0"
select select "4"
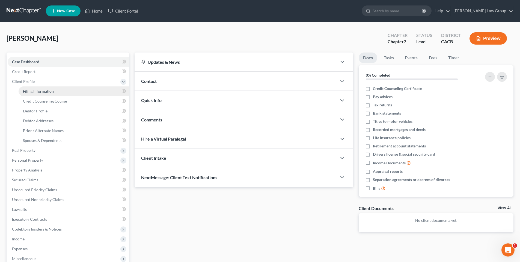
select select "0"
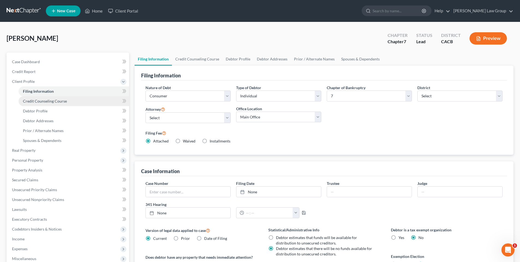
click at [45, 104] on link "Credit Counseling Course" at bounding box center [74, 101] width 111 height 10
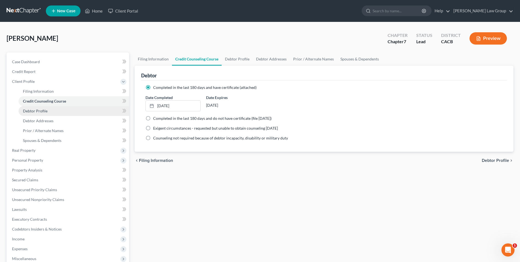
click at [40, 109] on span "Debtor Profile" at bounding box center [35, 110] width 25 height 5
select select "1"
select select "5"
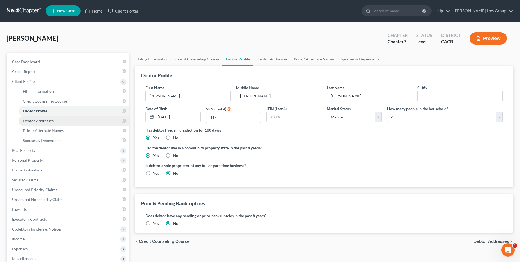
click at [39, 117] on link "Debtor Addresses" at bounding box center [74, 121] width 111 height 10
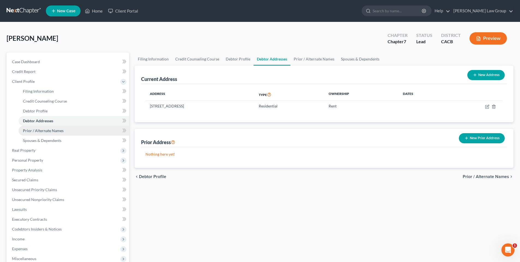
click at [37, 129] on span "Prior / Alternate Names" at bounding box center [43, 130] width 41 height 5
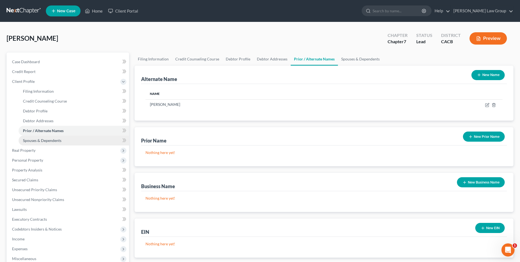
click at [39, 140] on span "Spouses & Dependents" at bounding box center [42, 140] width 39 height 5
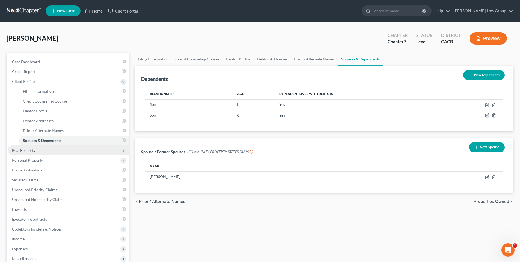
drag, startPoint x: 33, startPoint y: 148, endPoint x: 31, endPoint y: 145, distance: 3.3
click at [33, 148] on span "Real Property" at bounding box center [23, 150] width 23 height 5
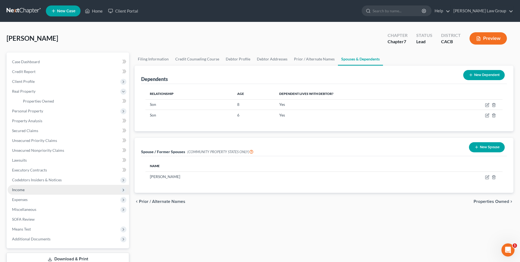
click at [41, 188] on span "Income" at bounding box center [69, 190] width 122 height 10
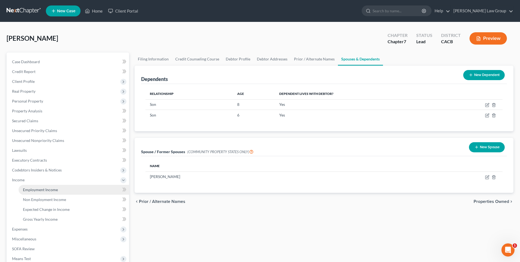
click at [49, 189] on span "Employment Income" at bounding box center [40, 189] width 35 height 5
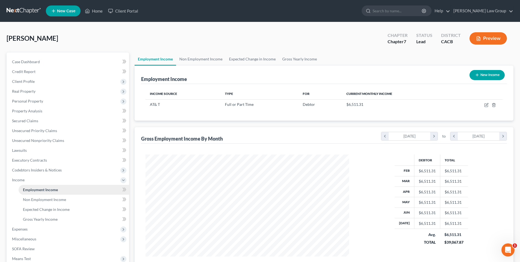
scroll to position [102, 215]
click at [45, 199] on span "Non Employment Income" at bounding box center [44, 199] width 43 height 5
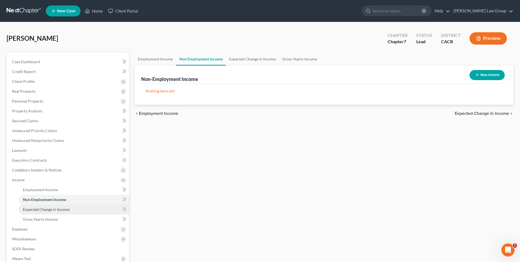
click at [45, 207] on span "Expected Change in Income" at bounding box center [46, 209] width 47 height 5
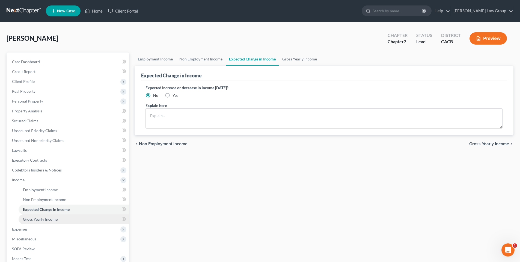
click at [39, 220] on span "Gross Yearly Income" at bounding box center [40, 219] width 35 height 5
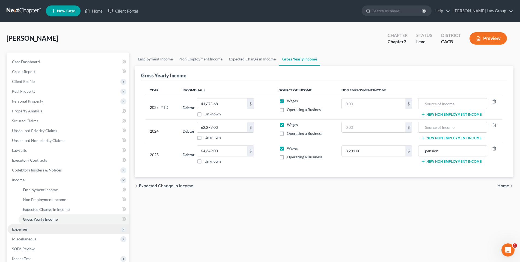
click at [27, 226] on span "Expenses" at bounding box center [20, 228] width 16 height 5
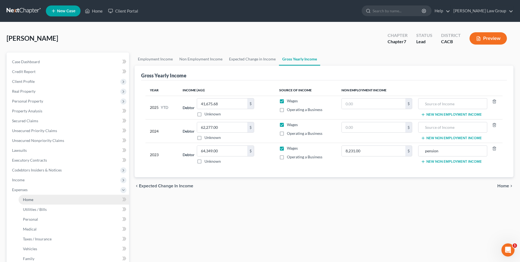
click at [35, 198] on link "Home" at bounding box center [74, 199] width 111 height 10
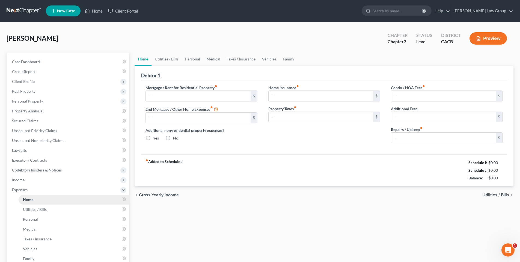
type input "900.00"
type input "0.00"
radio input "true"
type input "0.00"
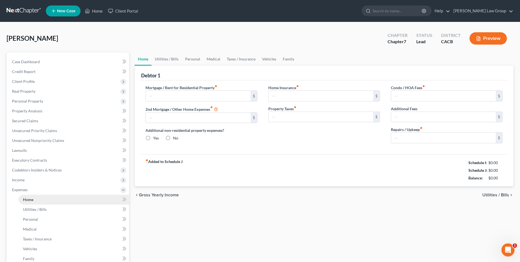
type input "0.00"
type input "50.00"
click at [155, 95] on input "900.00" at bounding box center [198, 96] width 105 height 10
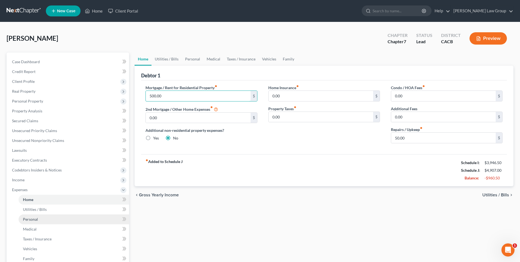
type input "500.00"
click at [32, 220] on span "Personal" at bounding box center [30, 219] width 15 height 5
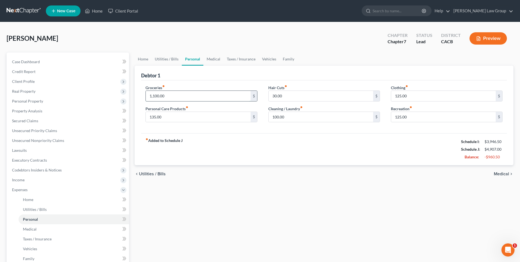
click at [172, 96] on input "1,100.00" at bounding box center [198, 96] width 105 height 10
type input "750.00"
click at [422, 116] on input "125.00" at bounding box center [443, 117] width 105 height 10
click at [414, 96] on input "125.00" at bounding box center [443, 96] width 105 height 10
type input "75.00"
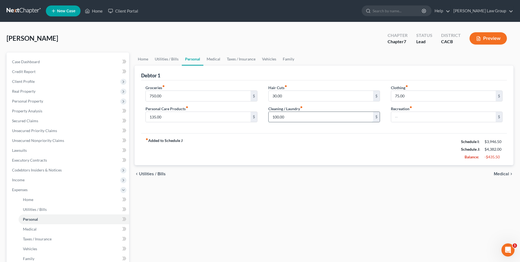
click at [291, 116] on input "100.00" at bounding box center [321, 117] width 105 height 10
type input "60.00"
click at [171, 115] on input "135.00" at bounding box center [198, 117] width 105 height 10
type input "75.00"
click at [34, 230] on span "Medical" at bounding box center [30, 228] width 14 height 5
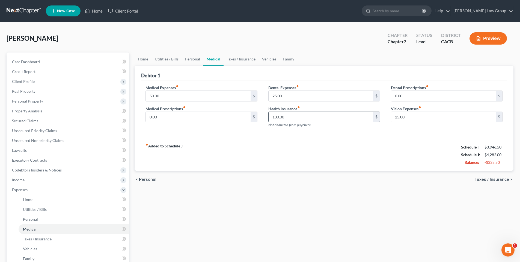
click at [287, 117] on input "130.00" at bounding box center [321, 117] width 105 height 10
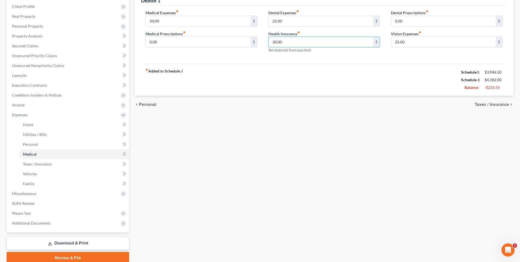
scroll to position [74, 0]
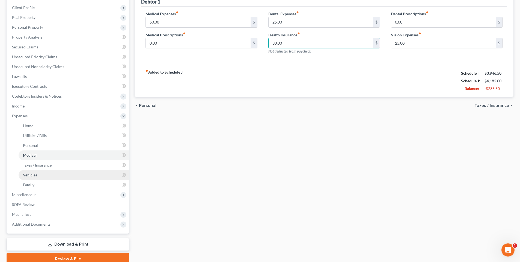
type input "30.00"
click at [34, 174] on span "Vehicles" at bounding box center [30, 174] width 14 height 5
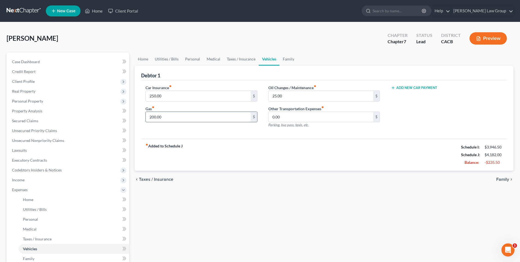
click at [164, 118] on input "200.00" at bounding box center [198, 117] width 105 height 10
type input "150.00"
click at [159, 96] on input "250.00" at bounding box center [198, 96] width 105 height 10
type input "150.00"
click at [40, 256] on link "Family" at bounding box center [74, 258] width 111 height 10
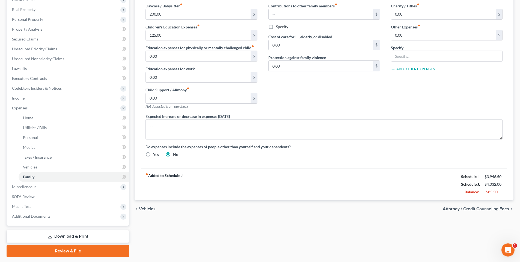
scroll to position [80, 0]
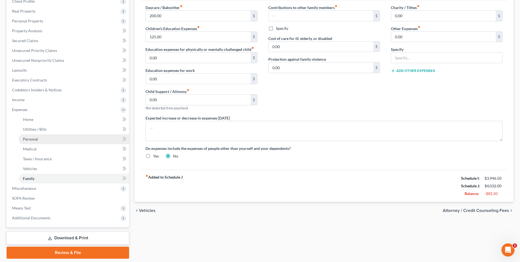
click at [29, 137] on span "Personal" at bounding box center [30, 139] width 15 height 5
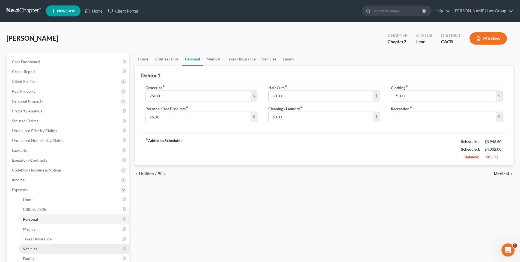
click at [32, 246] on span "Vehicles" at bounding box center [30, 248] width 14 height 5
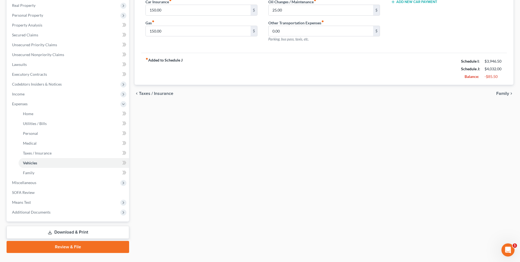
scroll to position [86, 0]
click at [42, 171] on link "Family" at bounding box center [74, 173] width 111 height 10
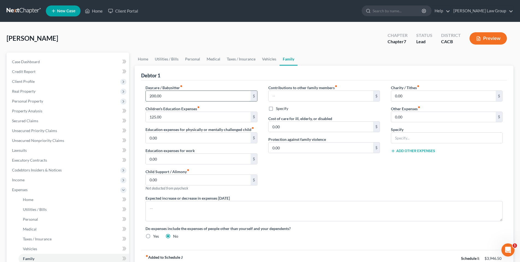
click at [161, 93] on input "200.00" at bounding box center [198, 96] width 105 height 10
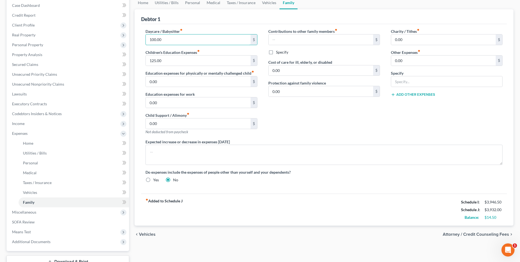
scroll to position [97, 0]
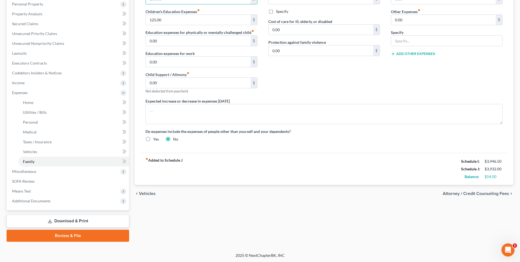
type input "100.00"
click at [74, 220] on link "Download & Print" at bounding box center [68, 220] width 123 height 13
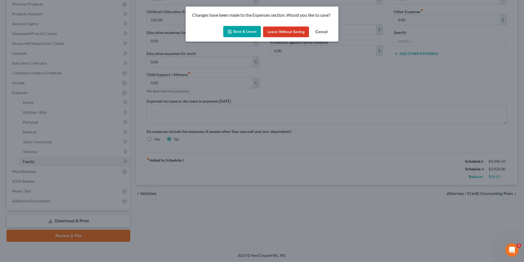
click at [246, 30] on button "Save & Leave" at bounding box center [242, 31] width 38 height 11
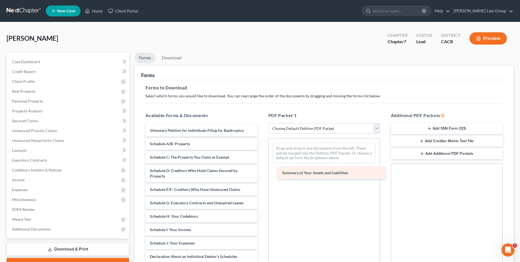
drag, startPoint x: 187, startPoint y: 144, endPoint x: 320, endPoint y: 173, distance: 135.7
click at [262, 173] on div "Summary of Your Assets and Liabilities Voluntary Petition for Individuals Filin…" at bounding box center [201, 248] width 120 height 248
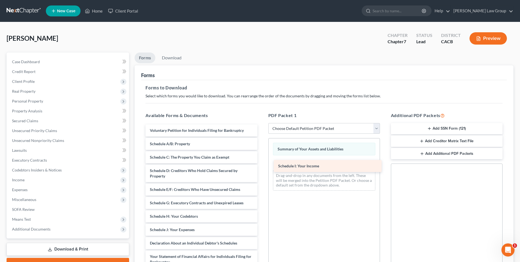
drag, startPoint x: 162, startPoint y: 229, endPoint x: 290, endPoint y: 166, distance: 143.2
click at [262, 166] on div "Schedule I: Your Income Voluntary Petition for Individuals Filing for Bankruptc…" at bounding box center [201, 241] width 120 height 235
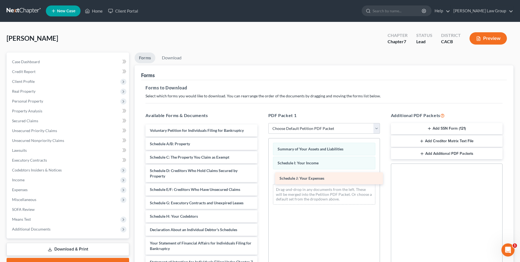
drag, startPoint x: 187, startPoint y: 229, endPoint x: 316, endPoint y: 178, distance: 139.4
click at [262, 178] on div "Schedule J: Your Expenses Voluntary Petition for Individuals Filing for Bankrup…" at bounding box center [201, 234] width 120 height 221
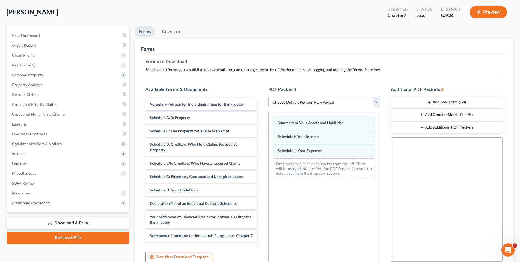
scroll to position [75, 0]
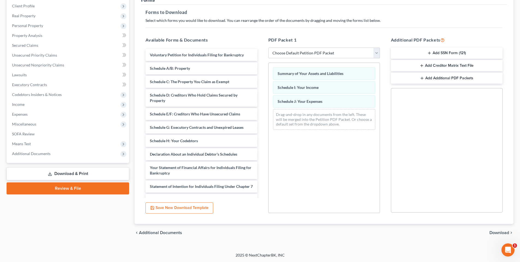
click at [497, 231] on span "Download" at bounding box center [500, 232] width 20 height 4
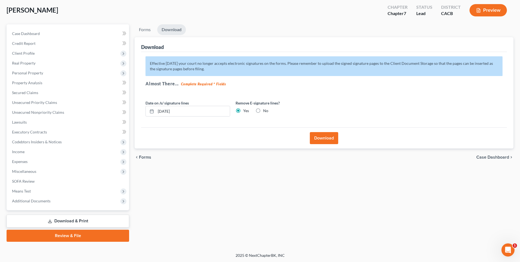
click at [328, 139] on button "Download" at bounding box center [324, 138] width 28 height 12
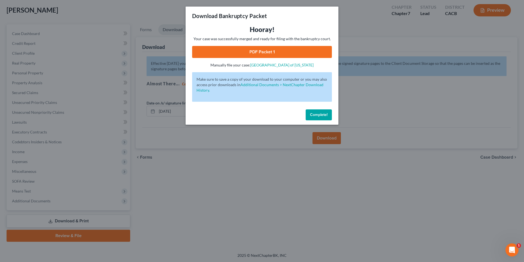
click at [266, 48] on link "PDF Packet 1" at bounding box center [262, 52] width 140 height 12
click at [328, 113] on button "Complete!" at bounding box center [319, 114] width 26 height 11
